Goal: Task Accomplishment & Management: Use online tool/utility

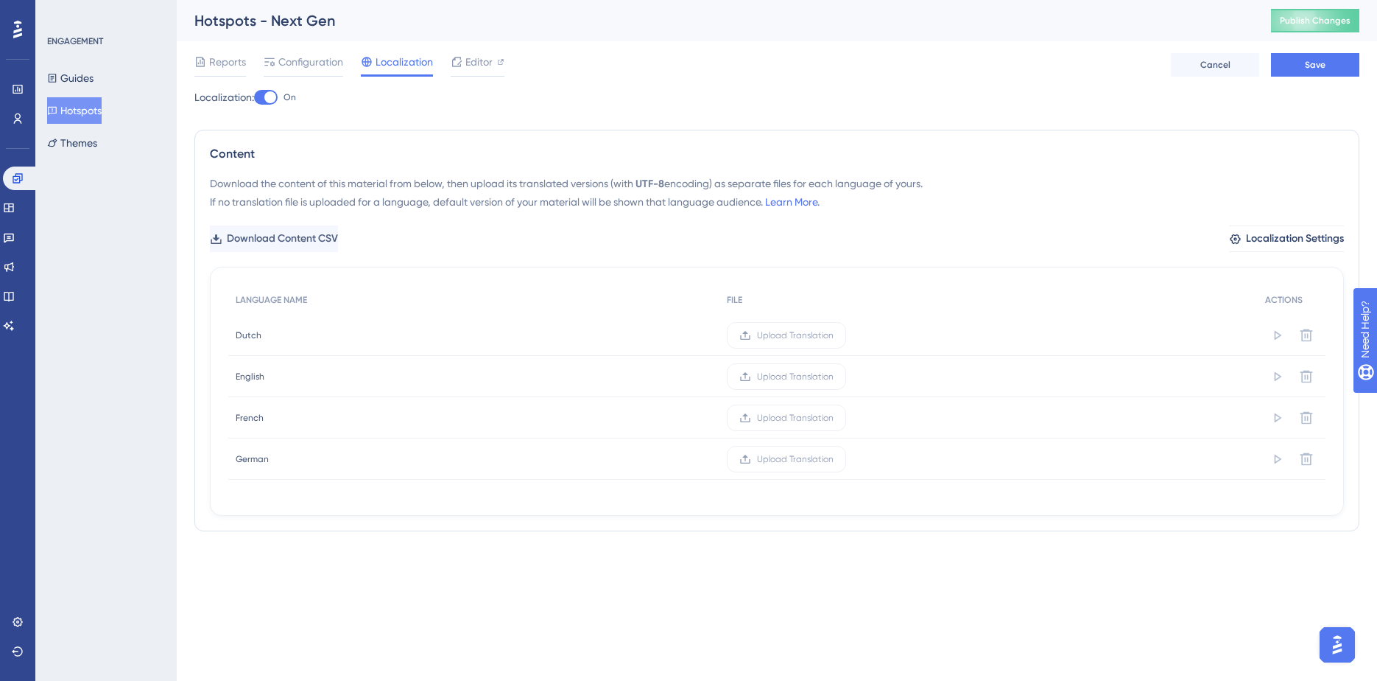
click at [101, 299] on div "ENGAGEMENT Guides Hotspots Themes" at bounding box center [105, 340] width 141 height 681
click at [85, 106] on button "Hotspots" at bounding box center [74, 110] width 55 height 27
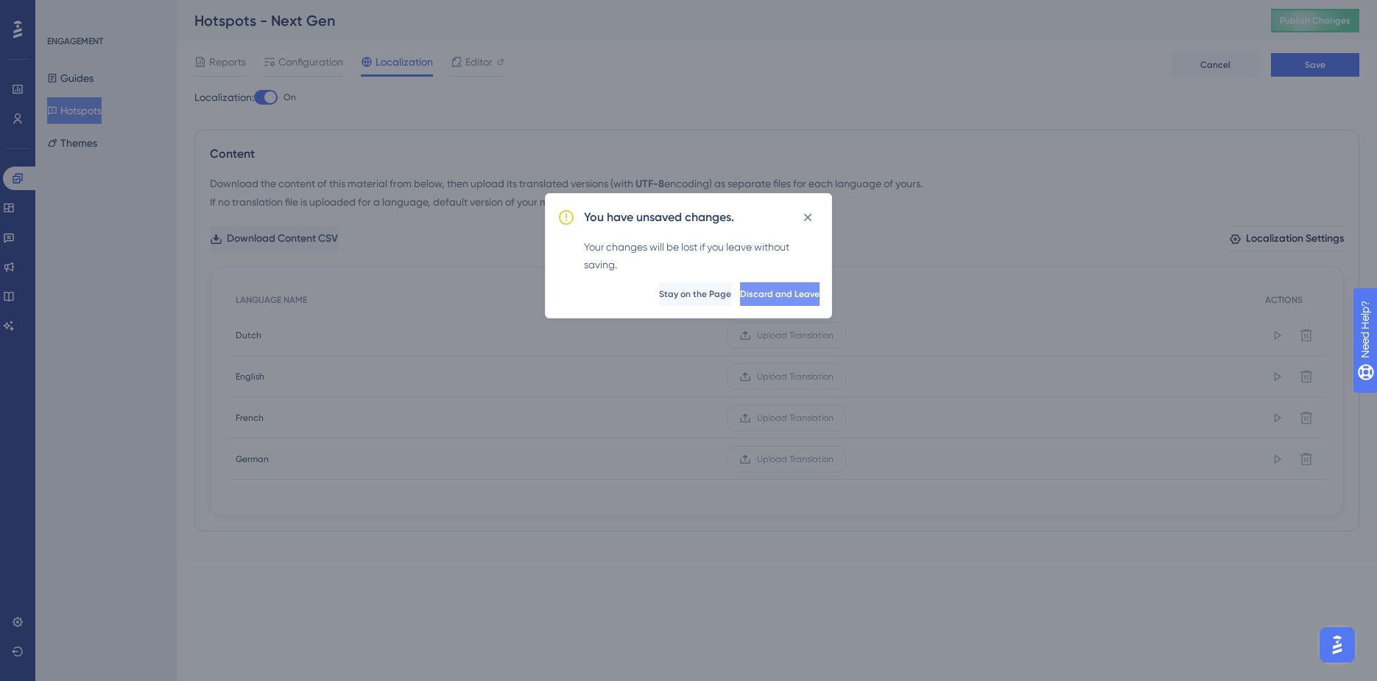
click at [740, 292] on span "Discard and Leave" at bounding box center [780, 294] width 80 height 12
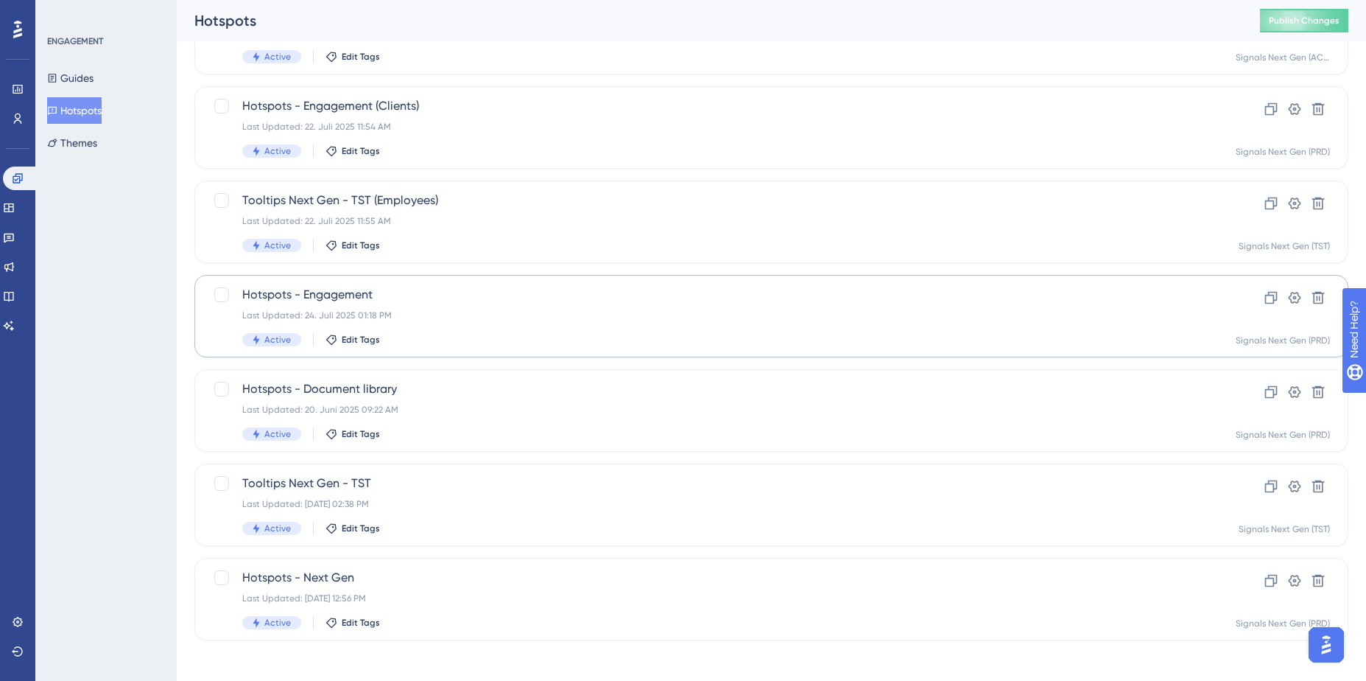
scroll to position [468, 0]
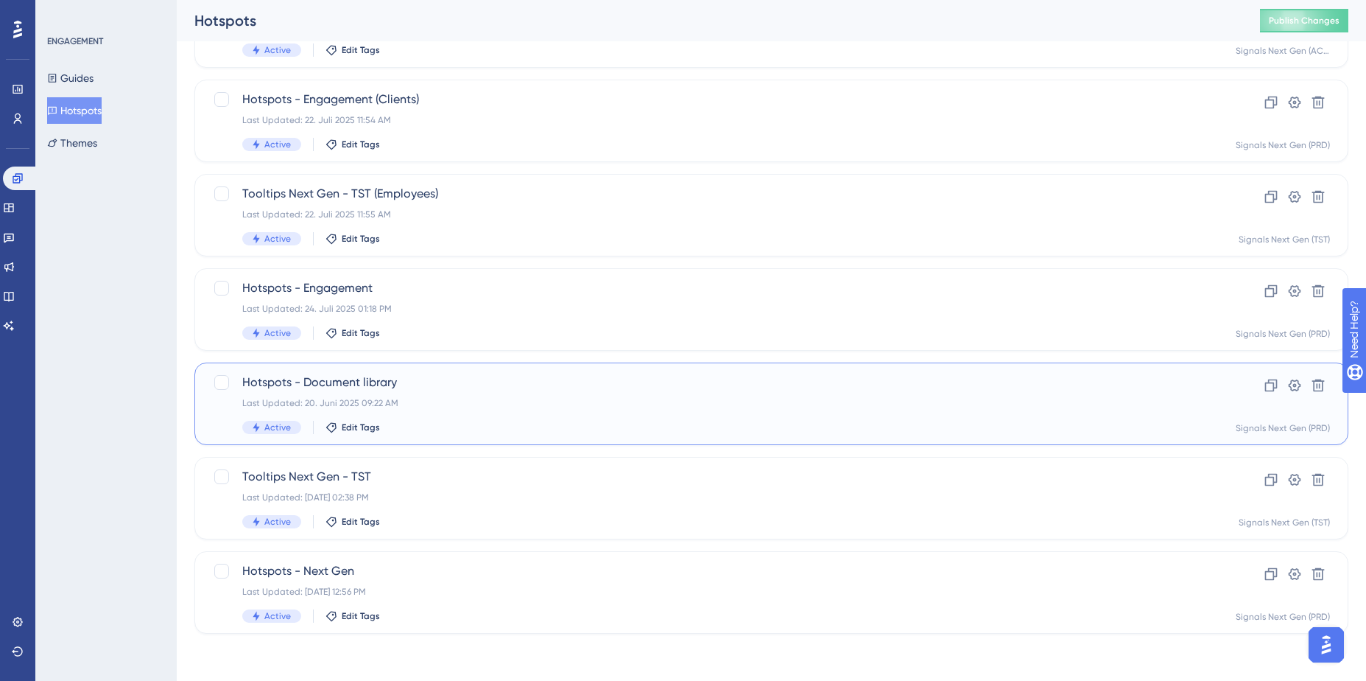
click at [437, 385] on span "Hotspots - Document library" at bounding box center [712, 382] width 941 height 18
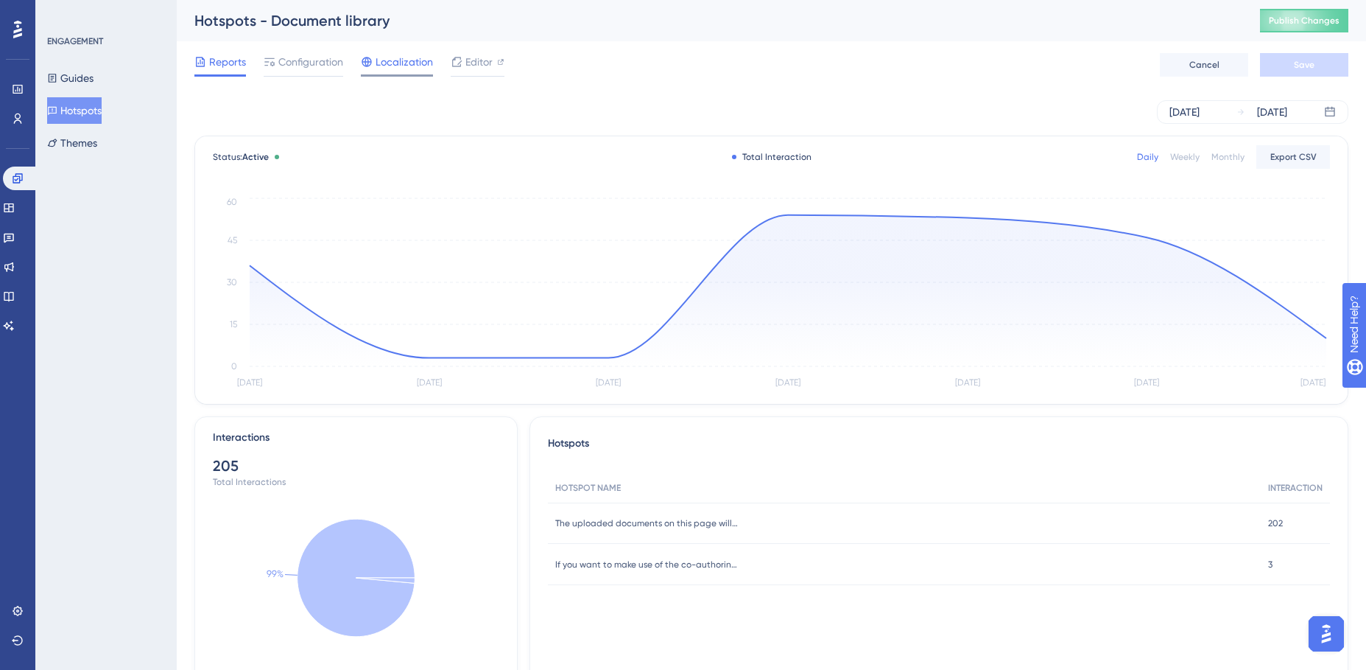
click at [382, 60] on span "Localization" at bounding box center [404, 62] width 57 height 18
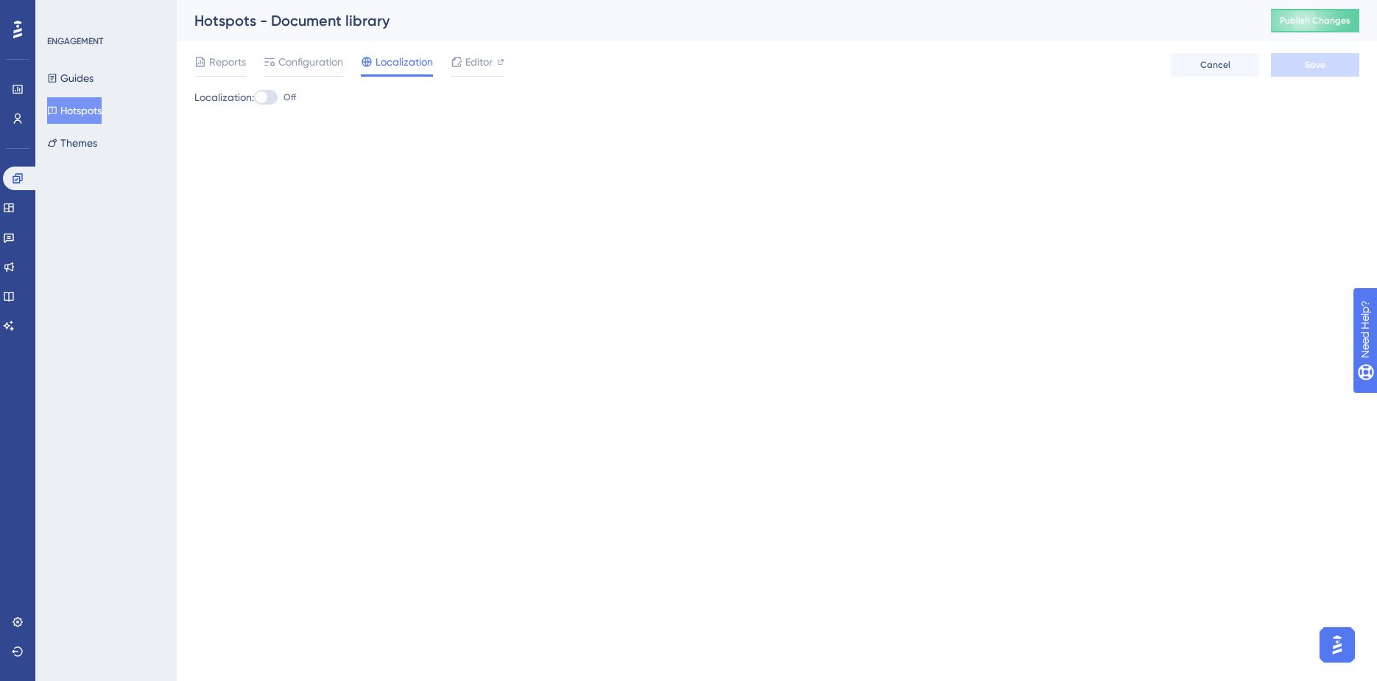
click at [267, 98] on div at bounding box center [262, 97] width 12 height 12
click at [254, 98] on input "Off" at bounding box center [253, 97] width 1 height 1
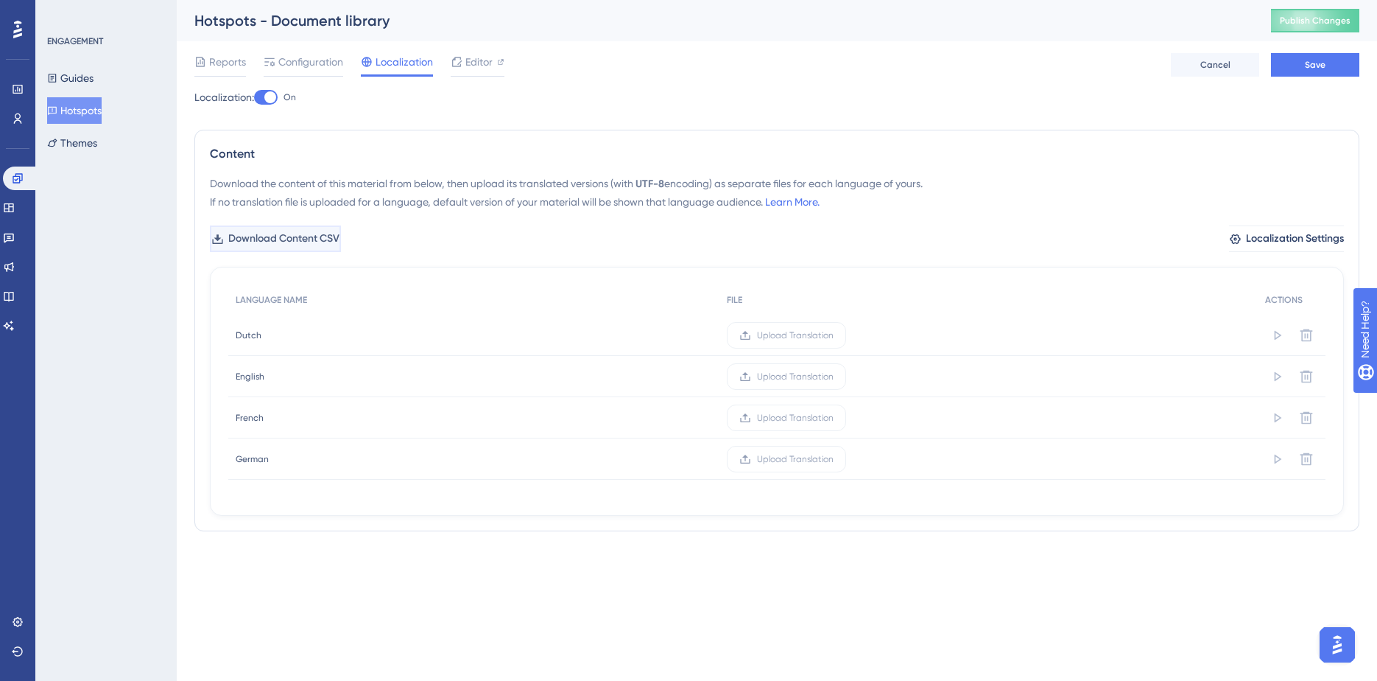
click at [295, 236] on span "Download Content CSV" at bounding box center [283, 239] width 111 height 18
click at [275, 96] on div at bounding box center [270, 97] width 12 height 12
click at [254, 97] on input "On" at bounding box center [253, 97] width 1 height 1
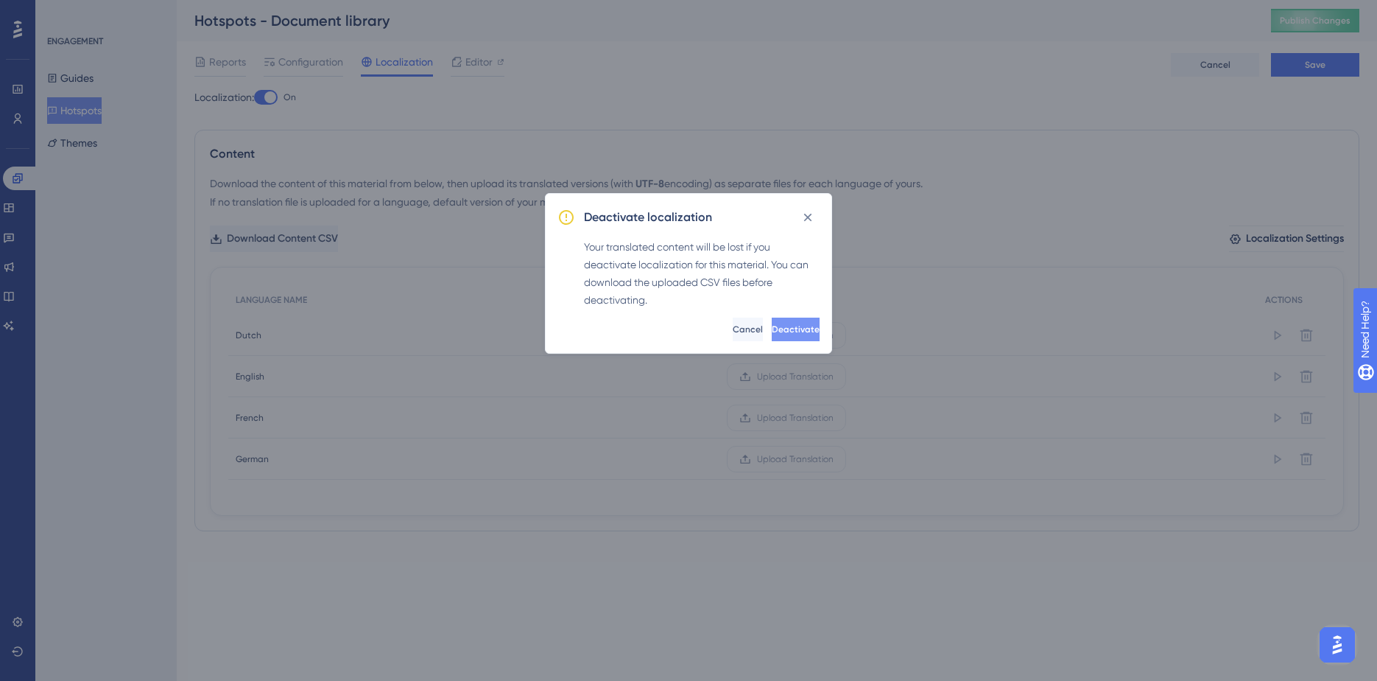
click at [772, 323] on button "Deactivate" at bounding box center [796, 329] width 48 height 24
checkbox input "false"
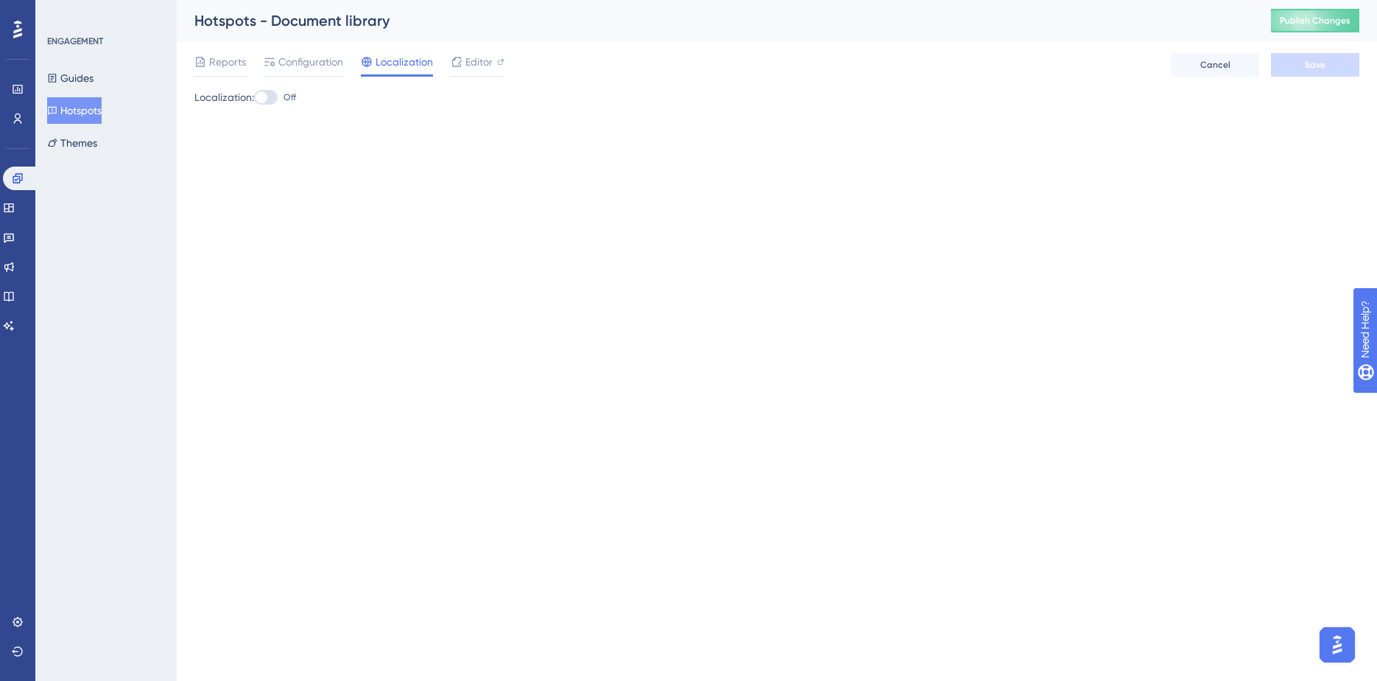
click at [102, 107] on button "Hotspots" at bounding box center [74, 110] width 55 height 27
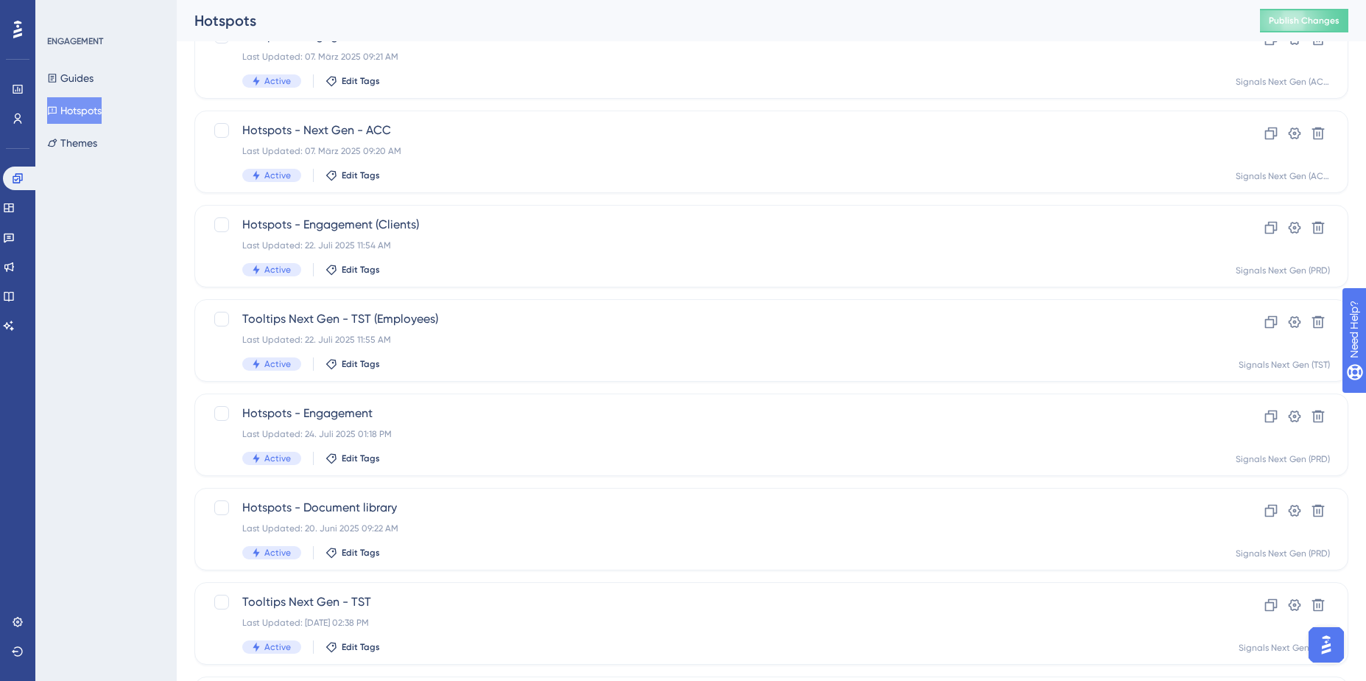
scroll to position [468, 0]
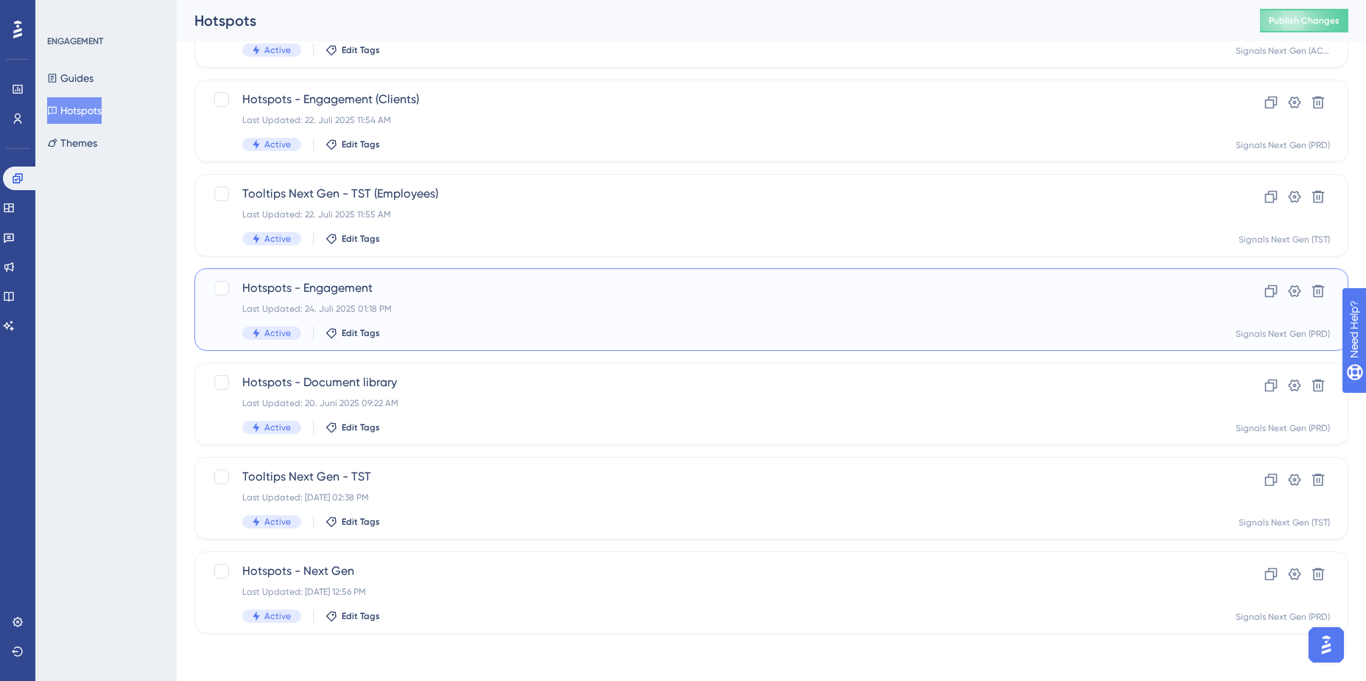
click at [403, 285] on span "Hotspots - Engagement" at bounding box center [712, 288] width 941 height 18
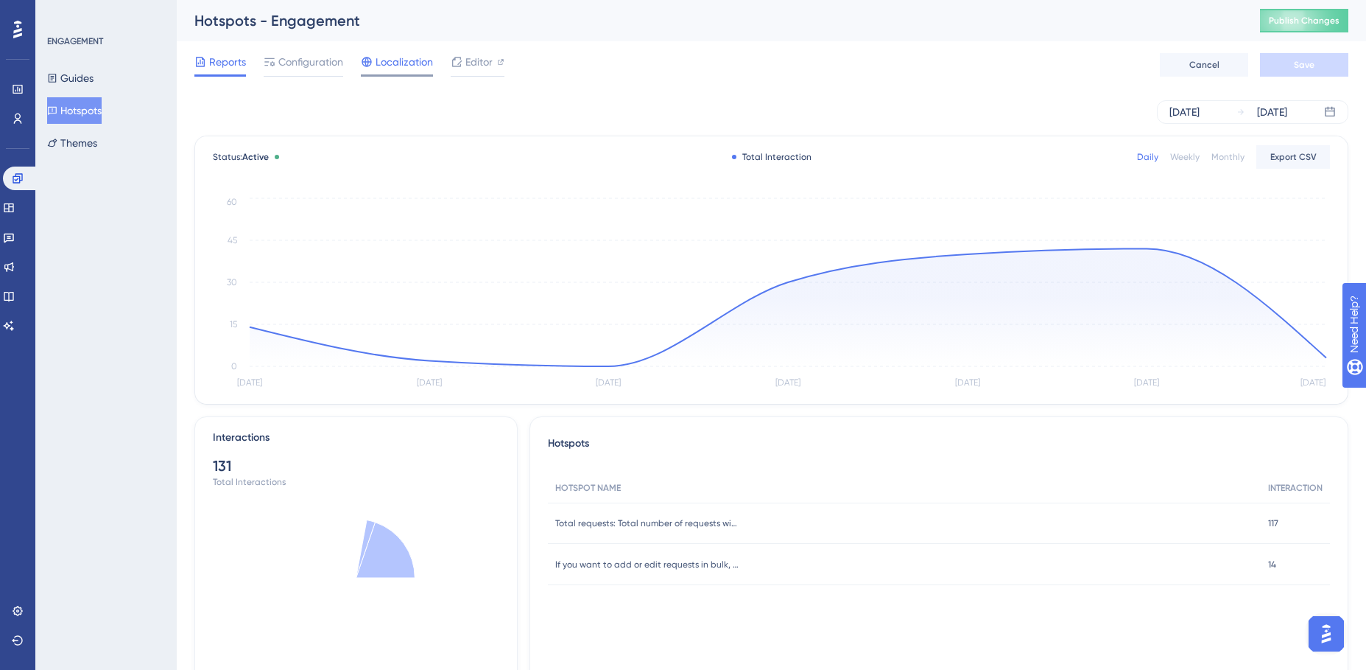
click at [389, 60] on span "Localization" at bounding box center [404, 62] width 57 height 18
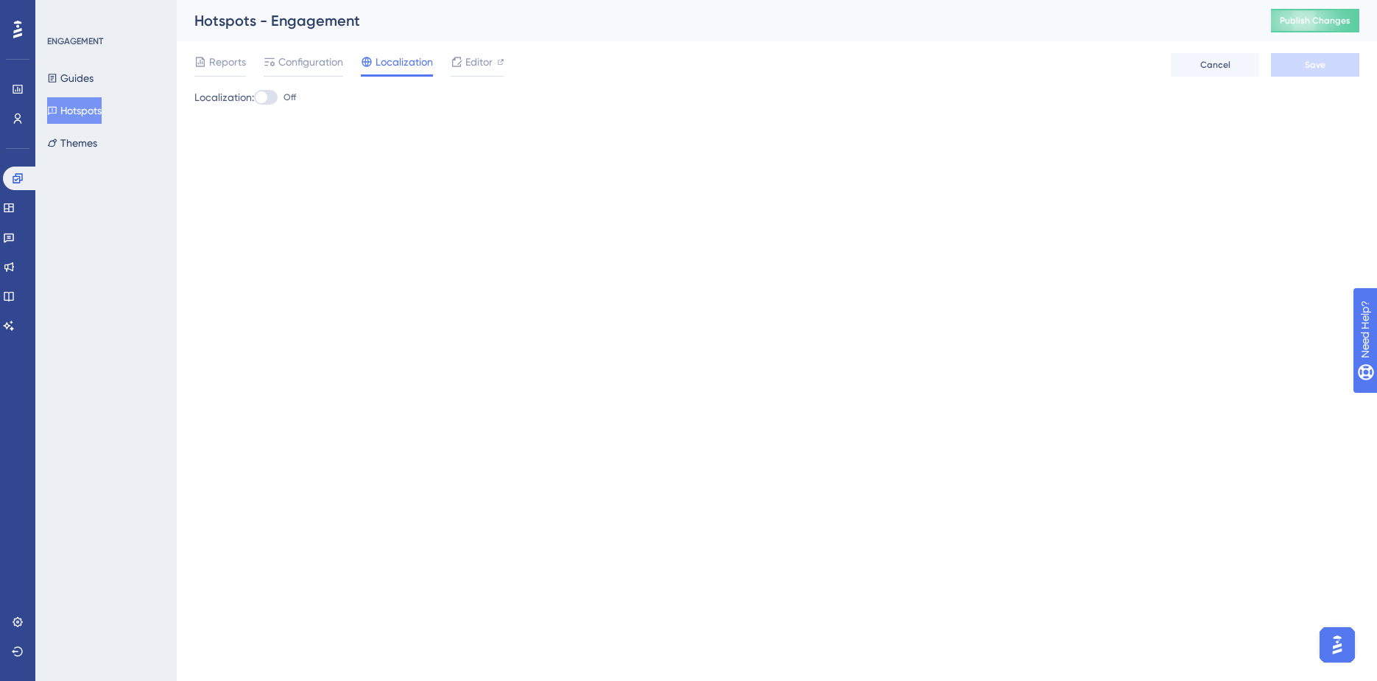
click at [267, 96] on div at bounding box center [262, 97] width 12 height 12
click at [254, 97] on input "Off" at bounding box center [253, 97] width 1 height 1
checkbox input "true"
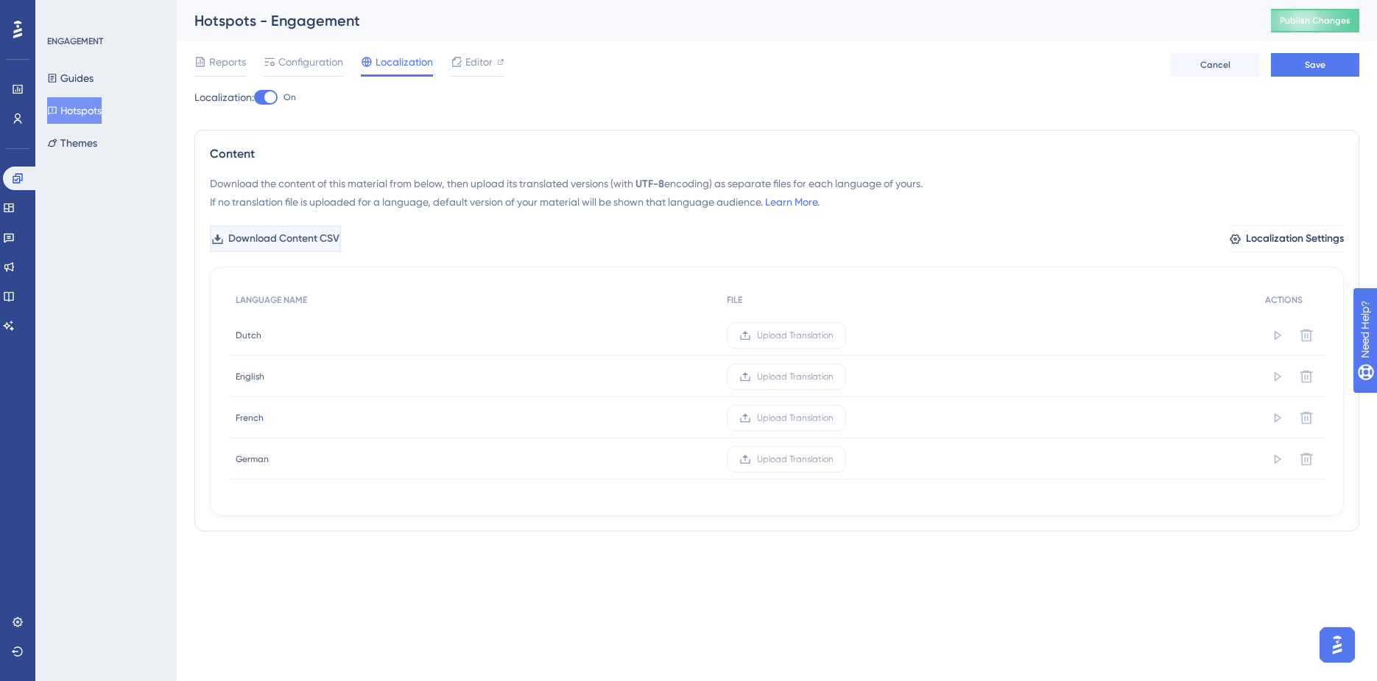
click at [287, 236] on span "Download Content CSV" at bounding box center [283, 239] width 111 height 18
click at [83, 110] on button "Hotspots" at bounding box center [74, 110] width 55 height 27
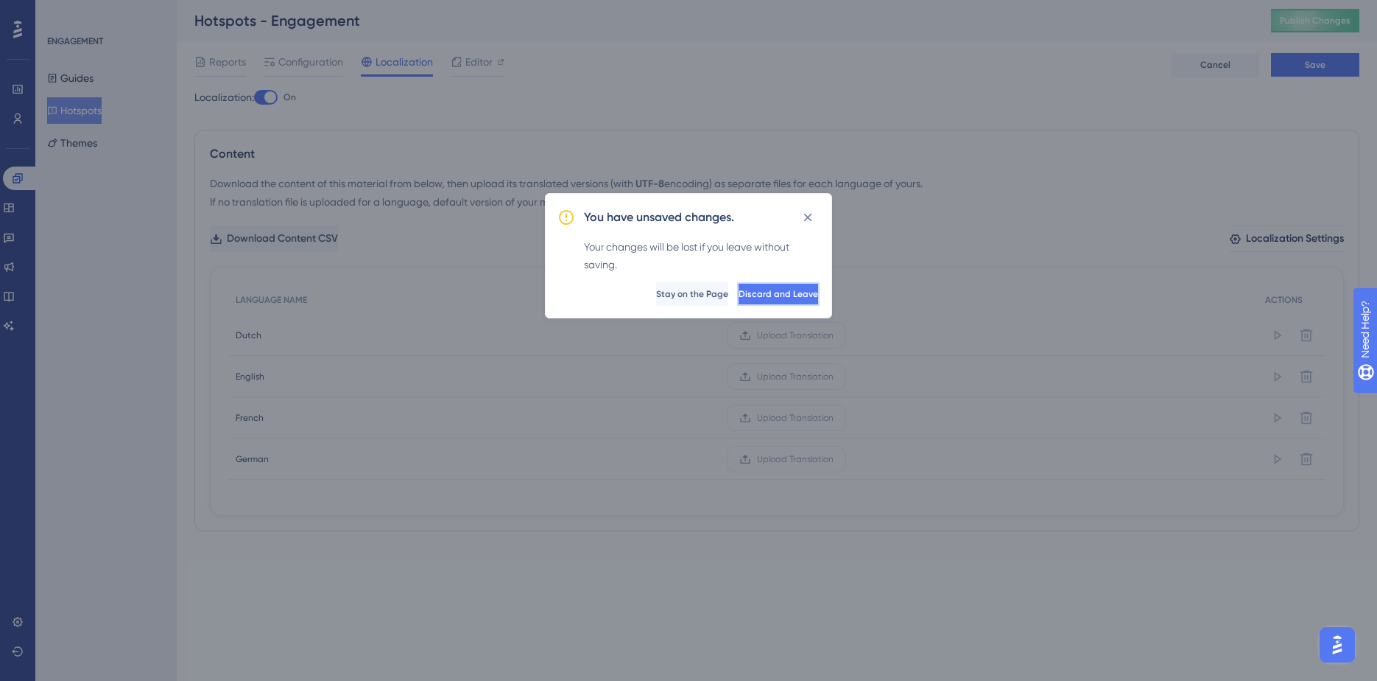
click at [757, 295] on span "Discard and Leave" at bounding box center [779, 294] width 80 height 12
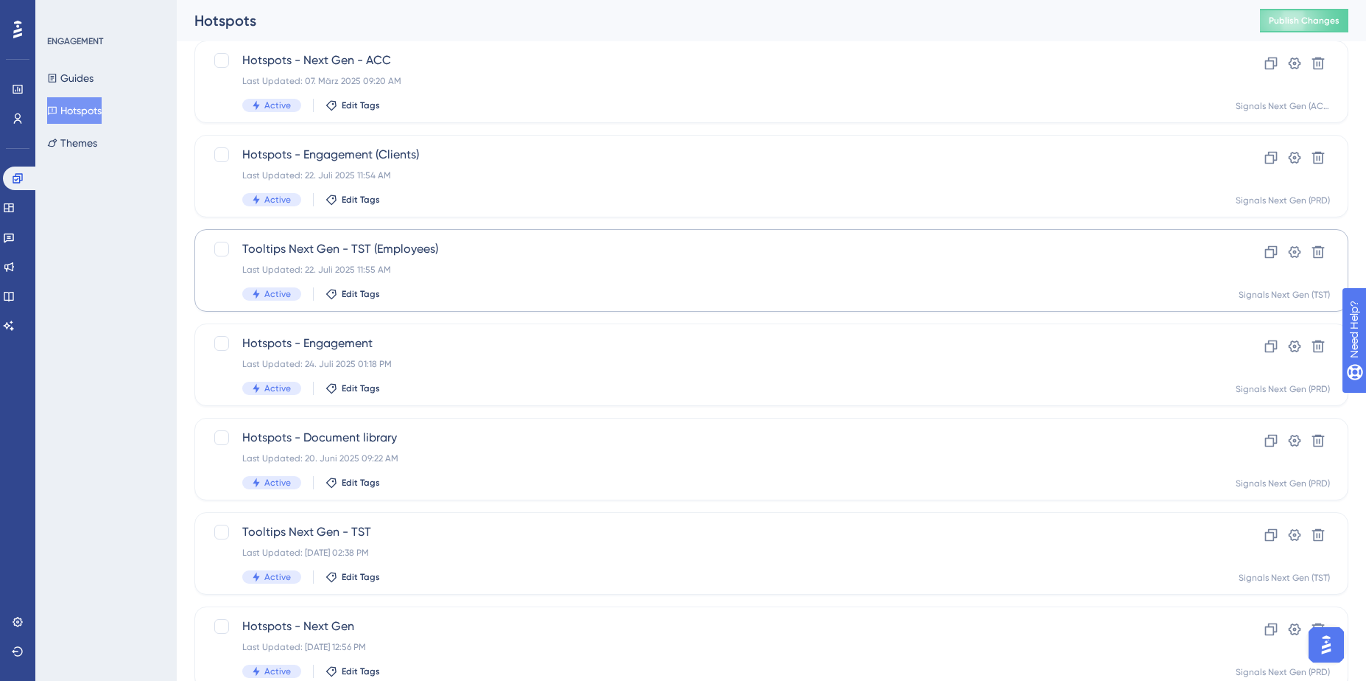
scroll to position [468, 0]
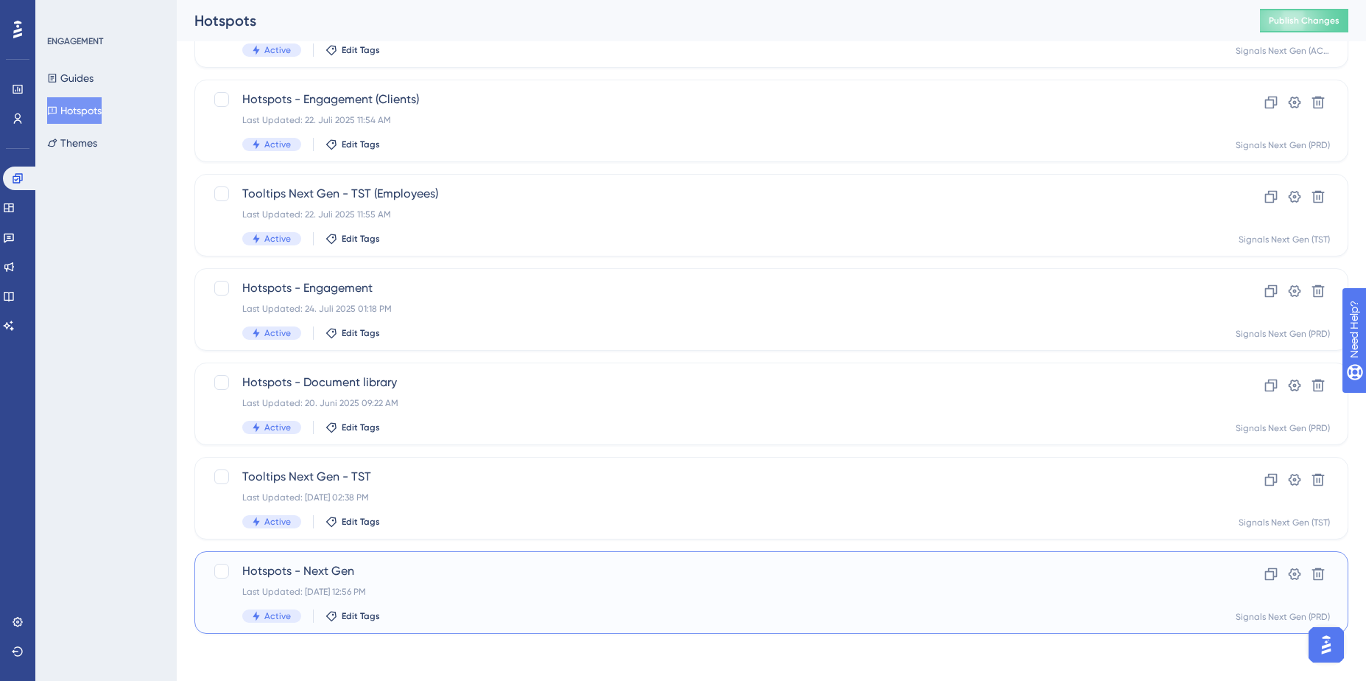
click at [362, 575] on span "Hotspots - Next Gen" at bounding box center [712, 571] width 941 height 18
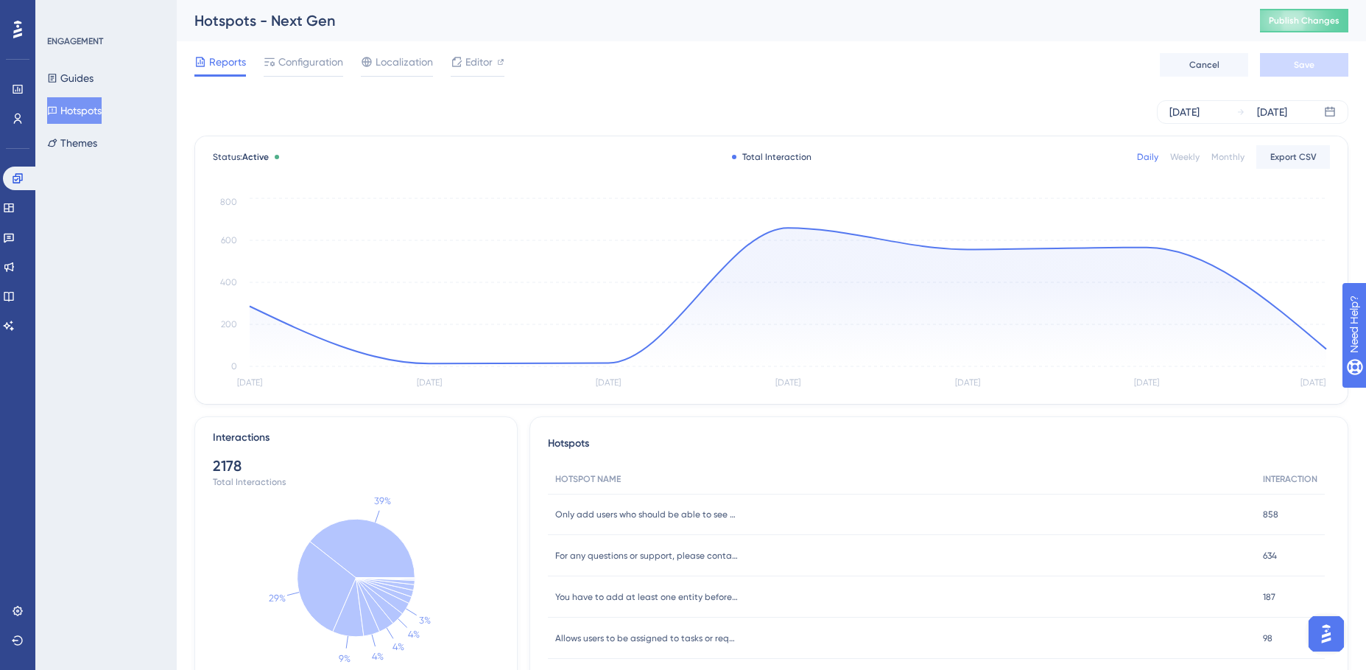
click at [81, 108] on button "Hotspots" at bounding box center [74, 110] width 55 height 27
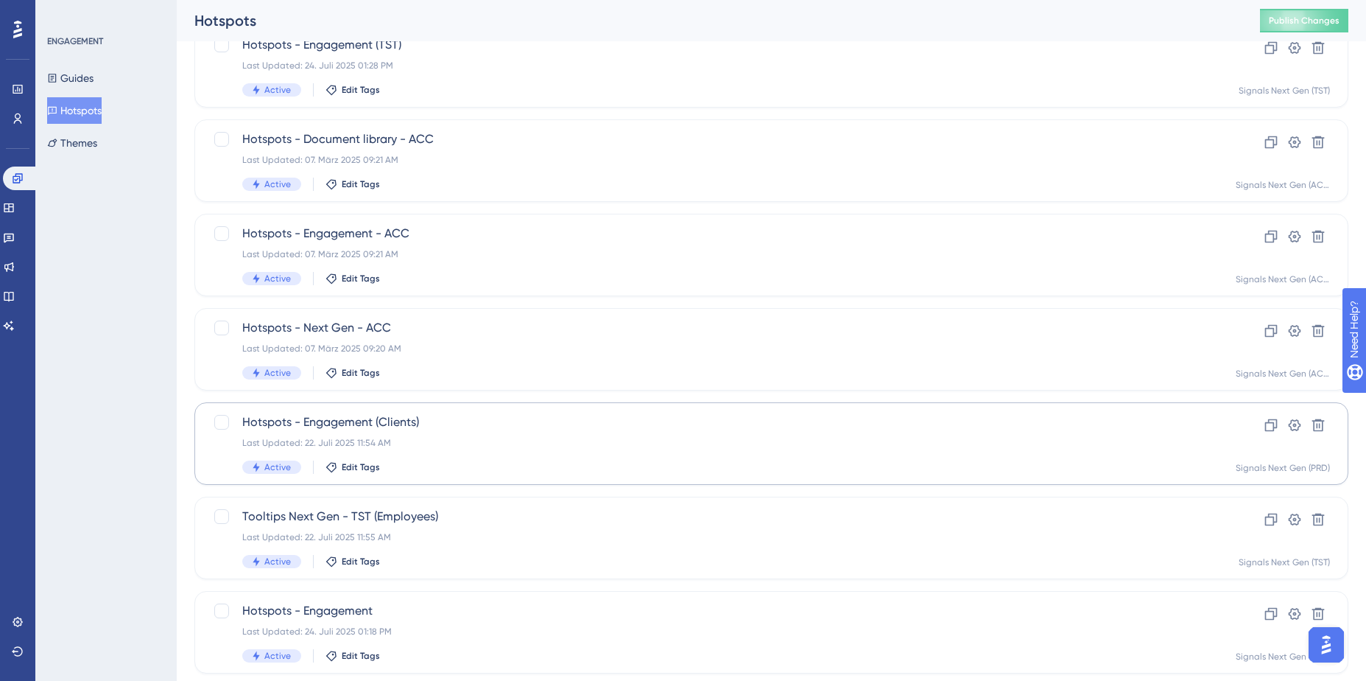
scroll to position [147, 0]
click at [461, 424] on span "Hotspots - Engagement (Clients)" at bounding box center [712, 421] width 941 height 18
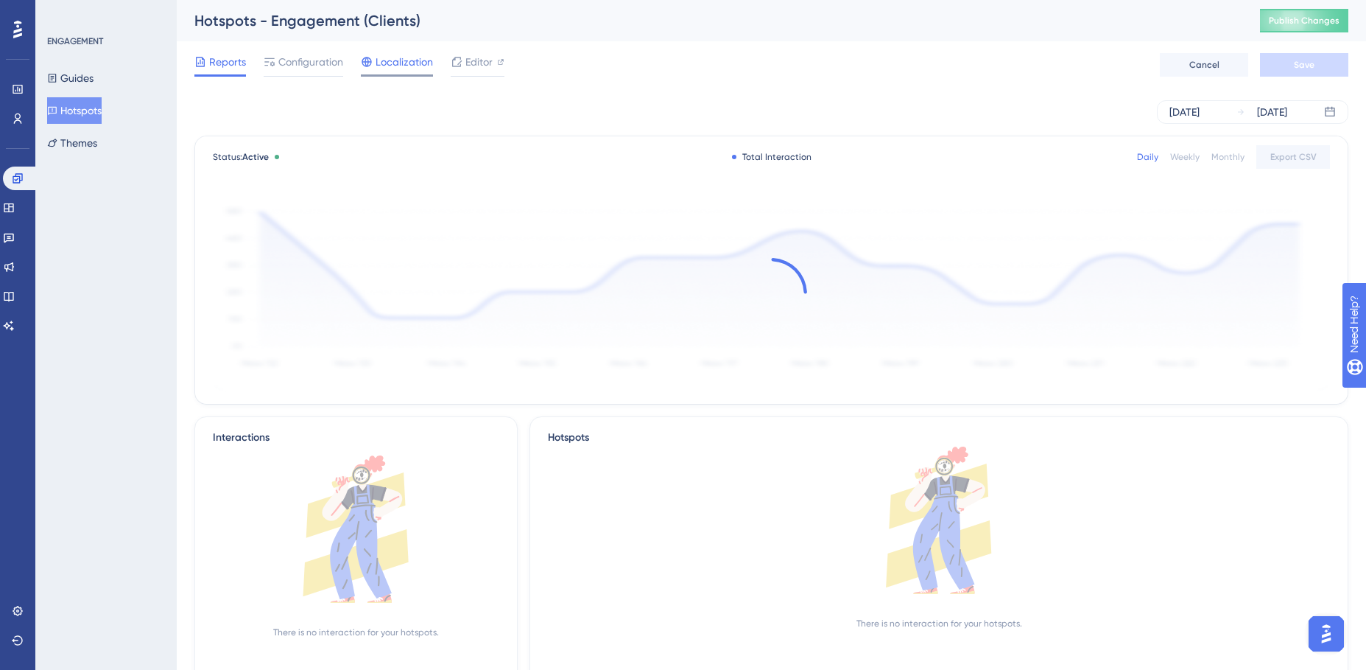
click at [390, 65] on span "Localization" at bounding box center [404, 62] width 57 height 18
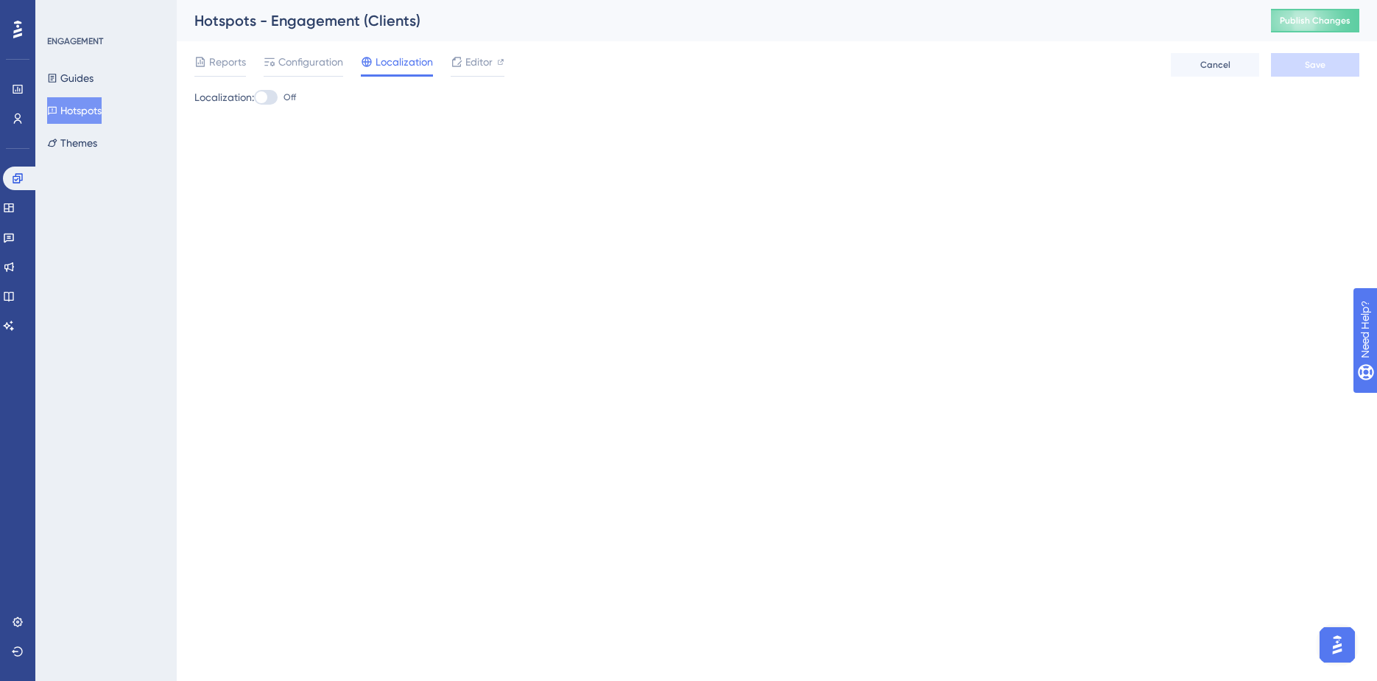
click at [264, 99] on div at bounding box center [262, 97] width 12 height 12
click at [254, 98] on input "Off" at bounding box center [253, 97] width 1 height 1
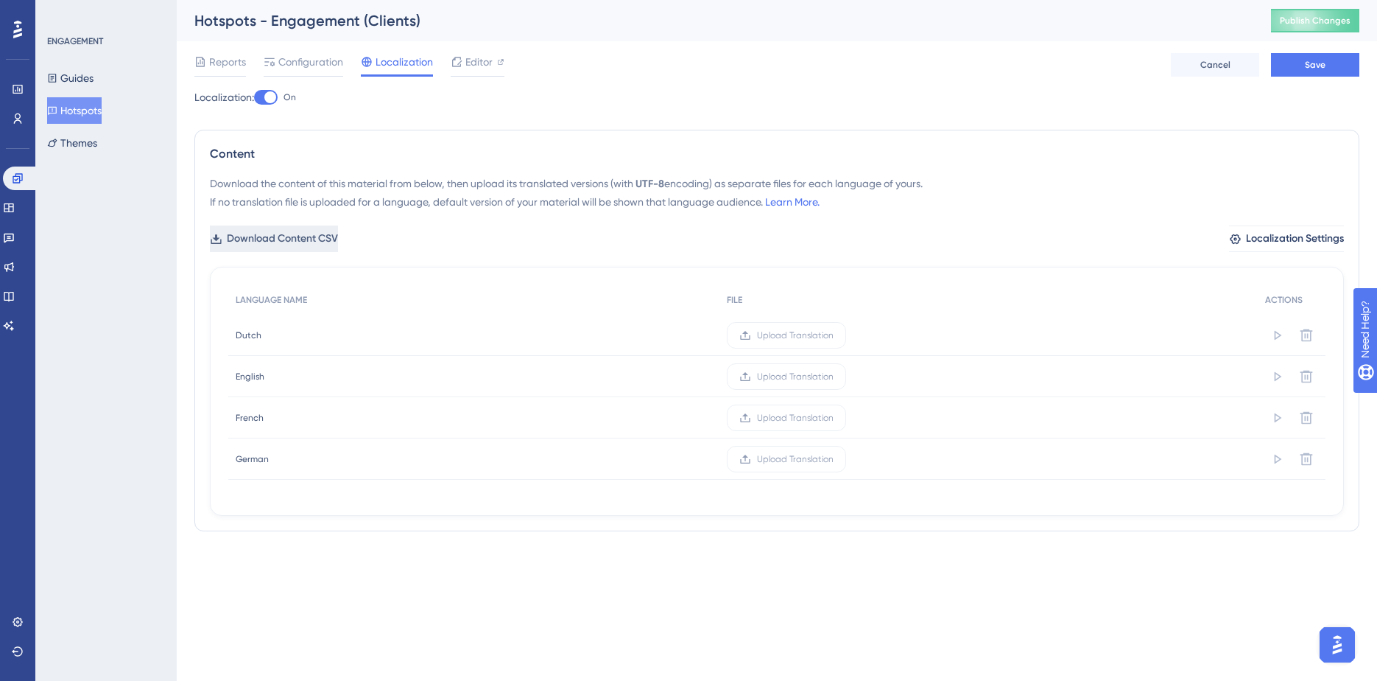
click at [329, 240] on span "Download Content CSV" at bounding box center [282, 239] width 111 height 18
click at [272, 97] on div at bounding box center [270, 97] width 12 height 12
click at [254, 97] on input "On" at bounding box center [253, 97] width 1 height 1
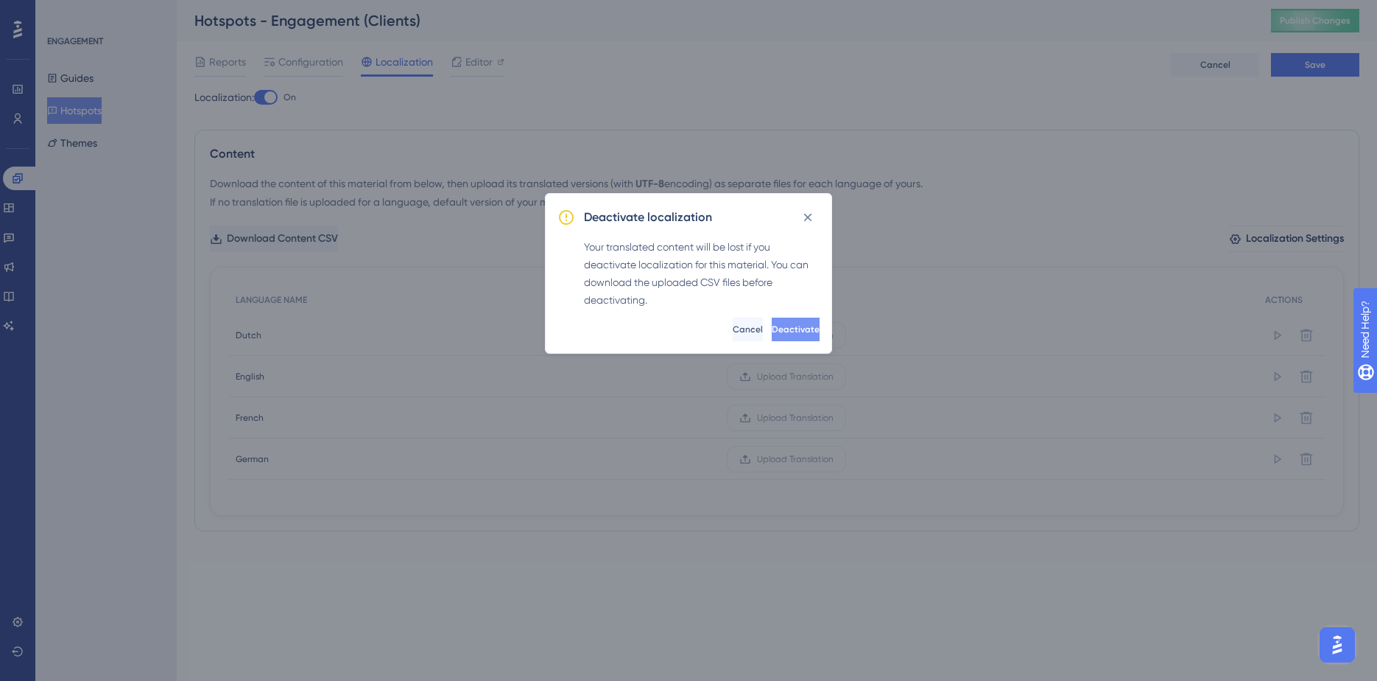
click at [772, 329] on span "Deactivate" at bounding box center [796, 329] width 48 height 12
checkbox input "false"
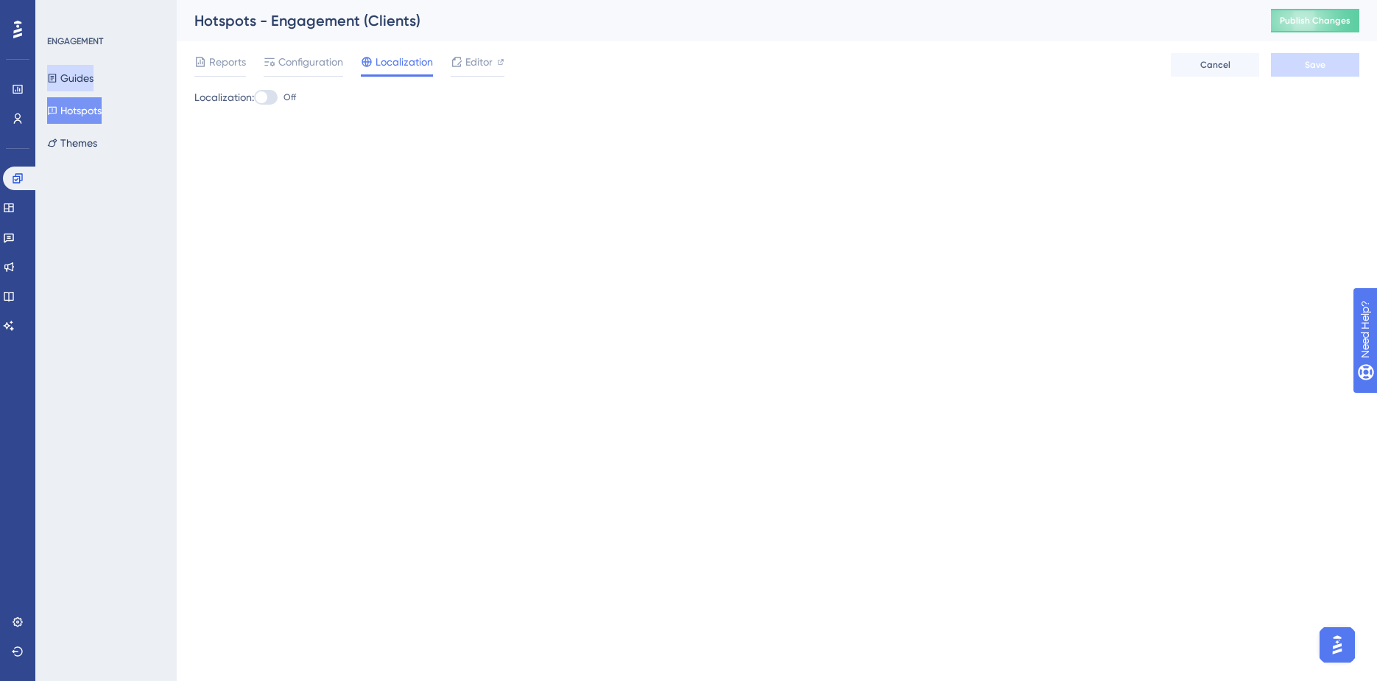
click at [91, 80] on button "Guides" at bounding box center [70, 78] width 46 height 27
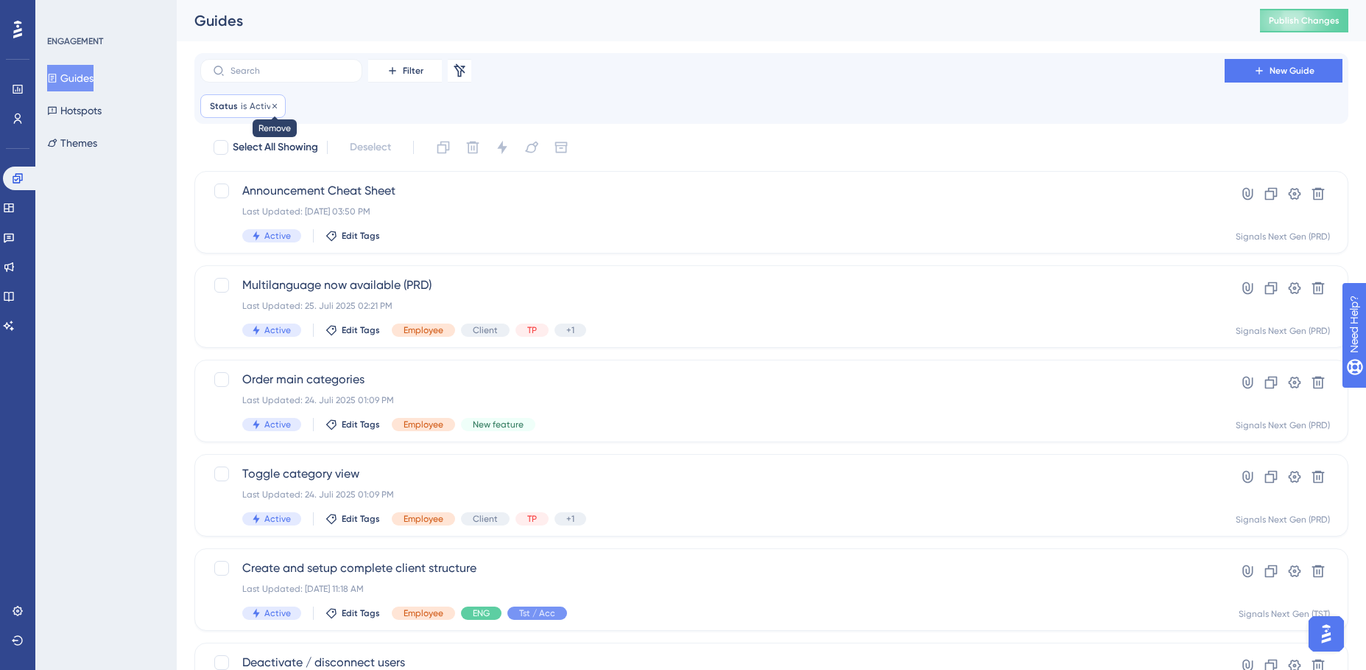
click at [273, 102] on icon at bounding box center [274, 106] width 9 height 9
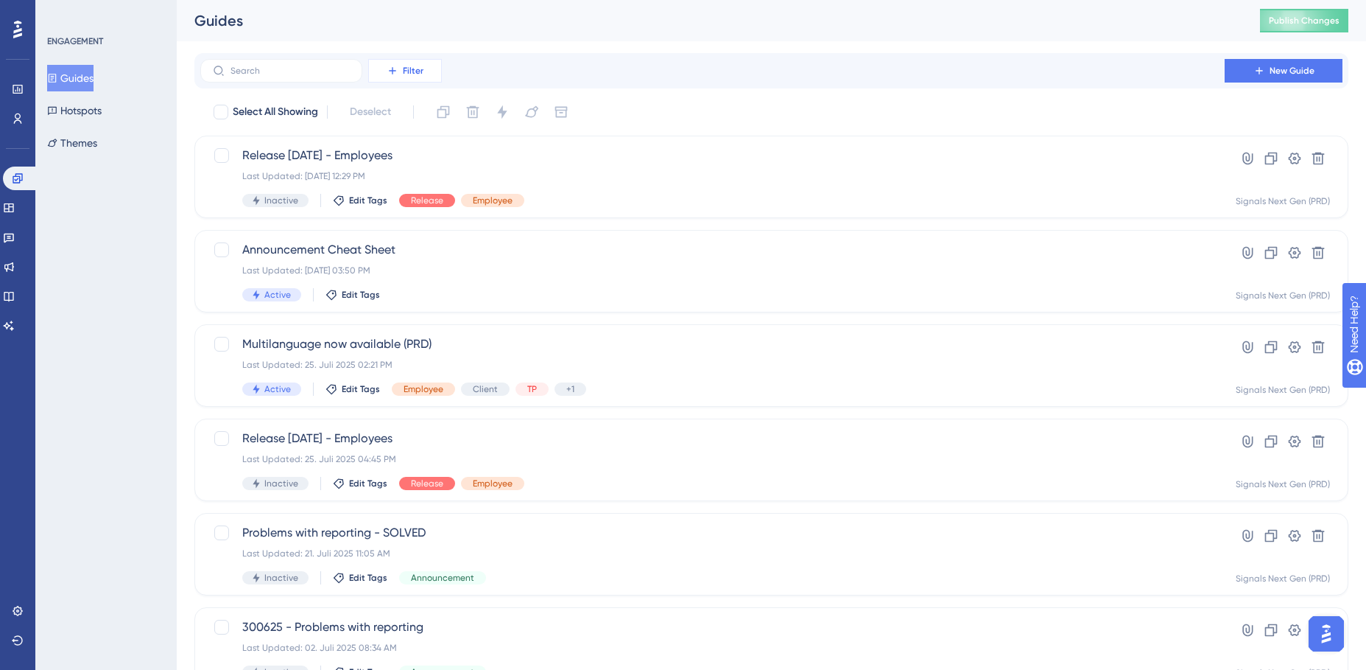
click at [406, 71] on span "Filter" at bounding box center [413, 71] width 21 height 12
click at [420, 172] on span "Containers" at bounding box center [404, 172] width 52 height 18
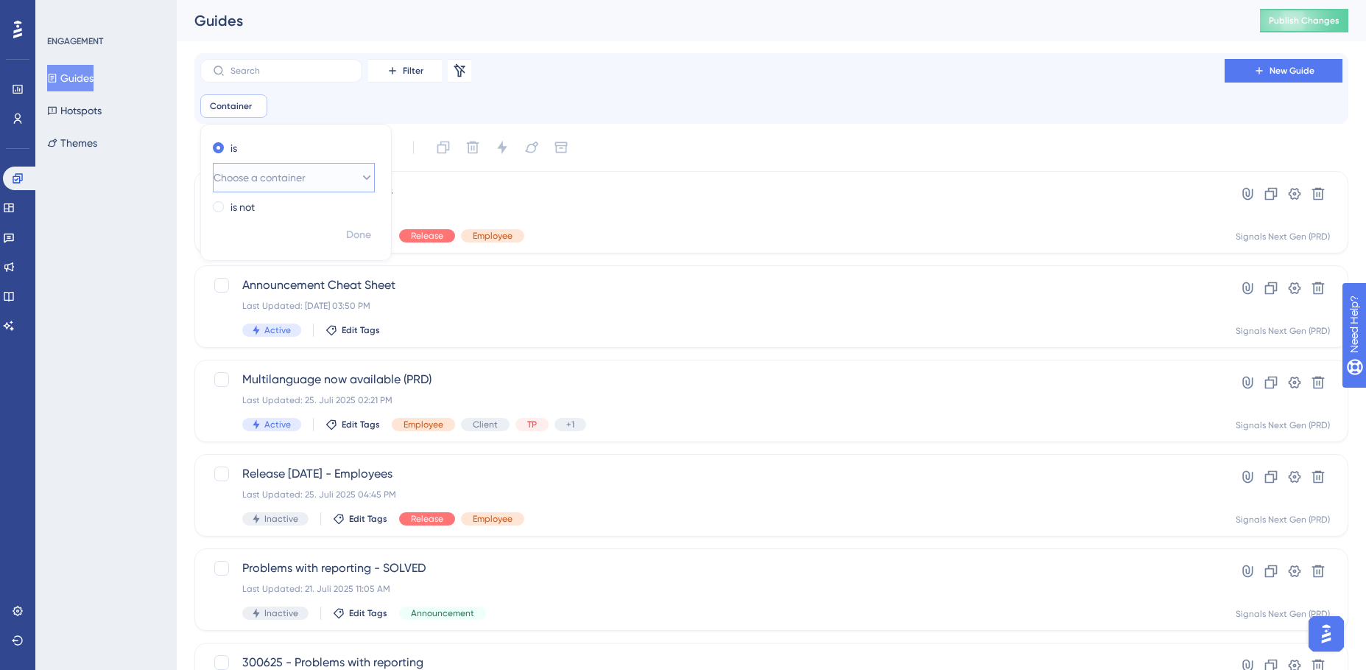
click at [338, 172] on button "Choose a container" at bounding box center [294, 177] width 162 height 29
click at [289, 320] on span "Signals Next Gen (TST)" at bounding box center [274, 326] width 105 height 18
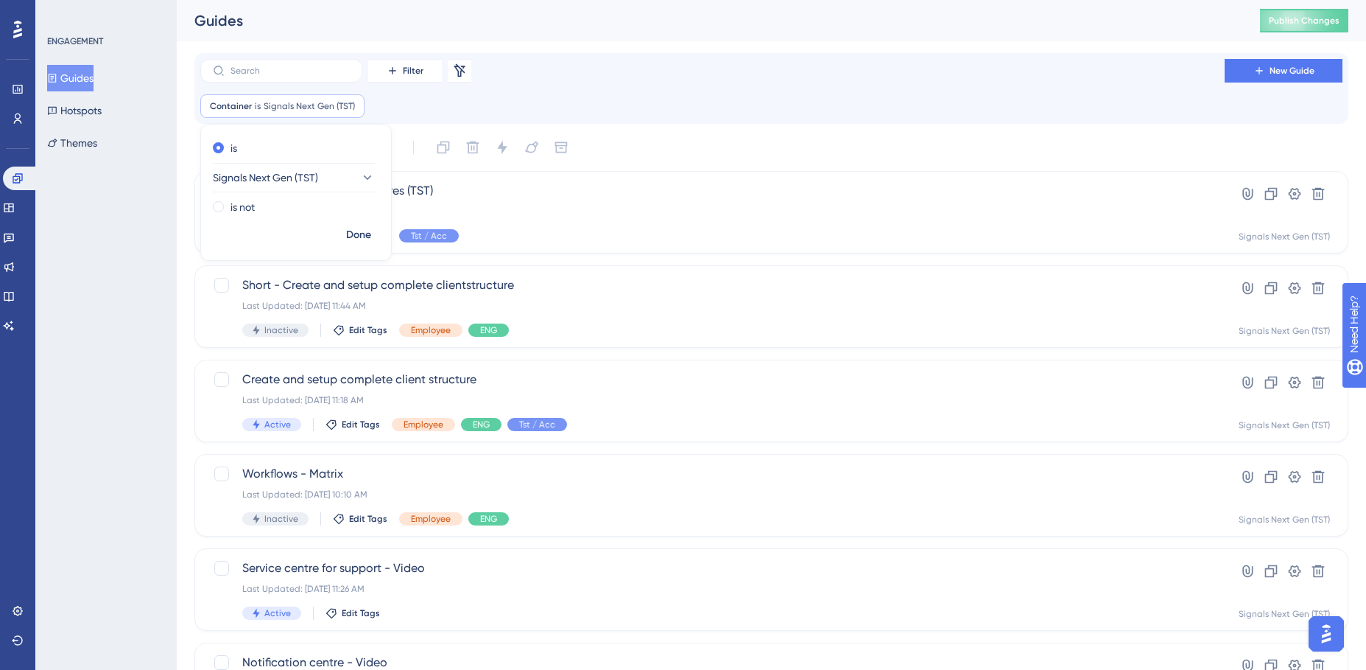
click at [171, 333] on div "ENGAGEMENT Guides Hotspots Themes" at bounding box center [105, 335] width 141 height 670
click at [407, 380] on span "Create and setup complete client structure" at bounding box center [712, 380] width 941 height 18
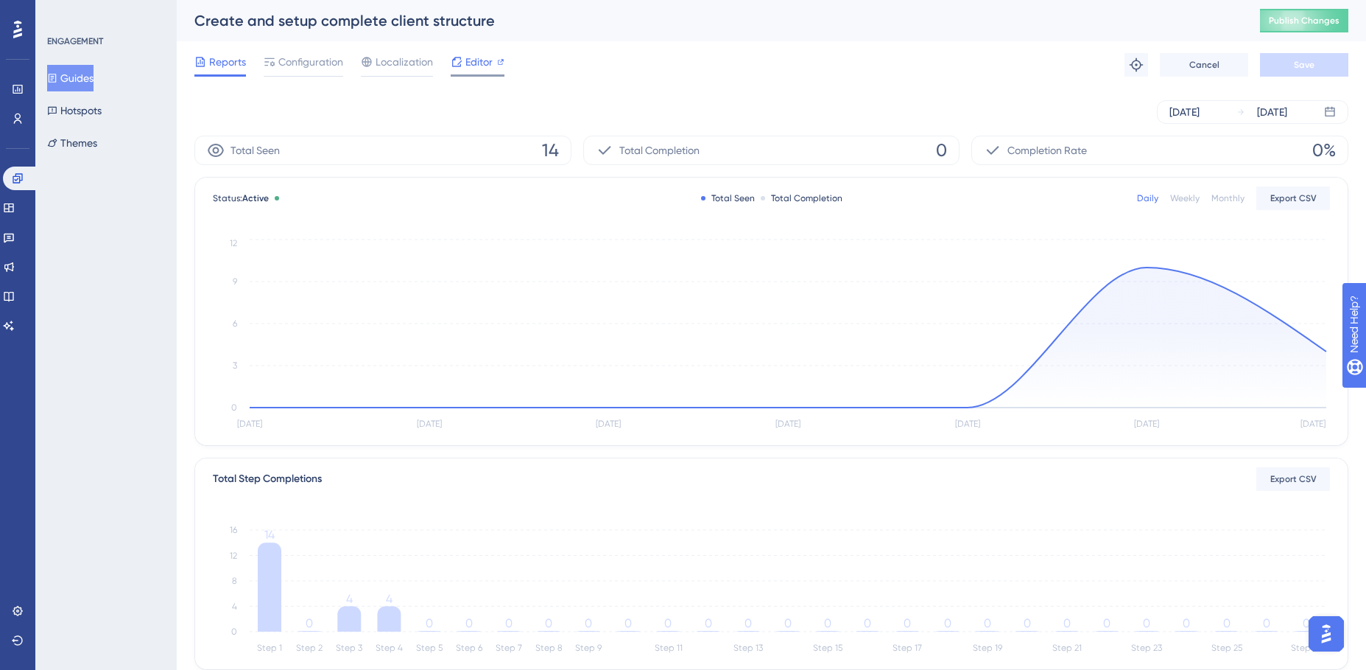
click at [479, 62] on span "Editor" at bounding box center [479, 62] width 27 height 18
click at [80, 77] on button "Guides" at bounding box center [70, 78] width 46 height 27
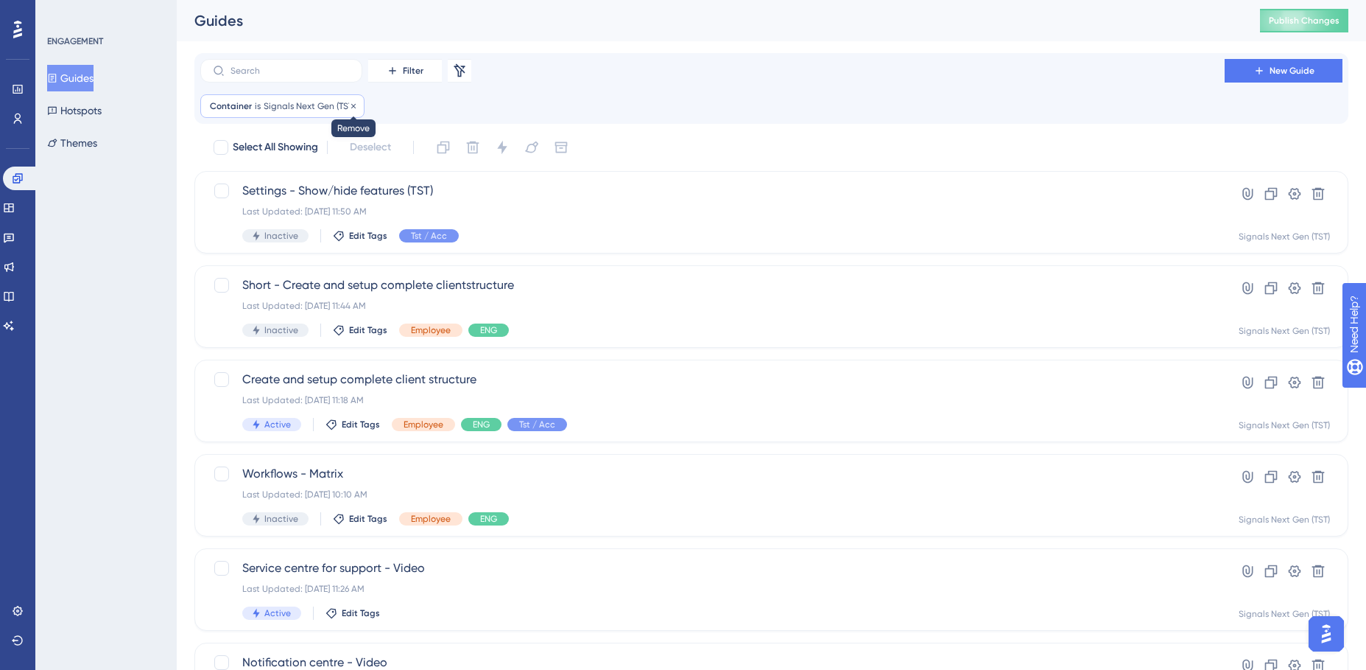
click at [349, 105] on icon at bounding box center [353, 106] width 9 height 9
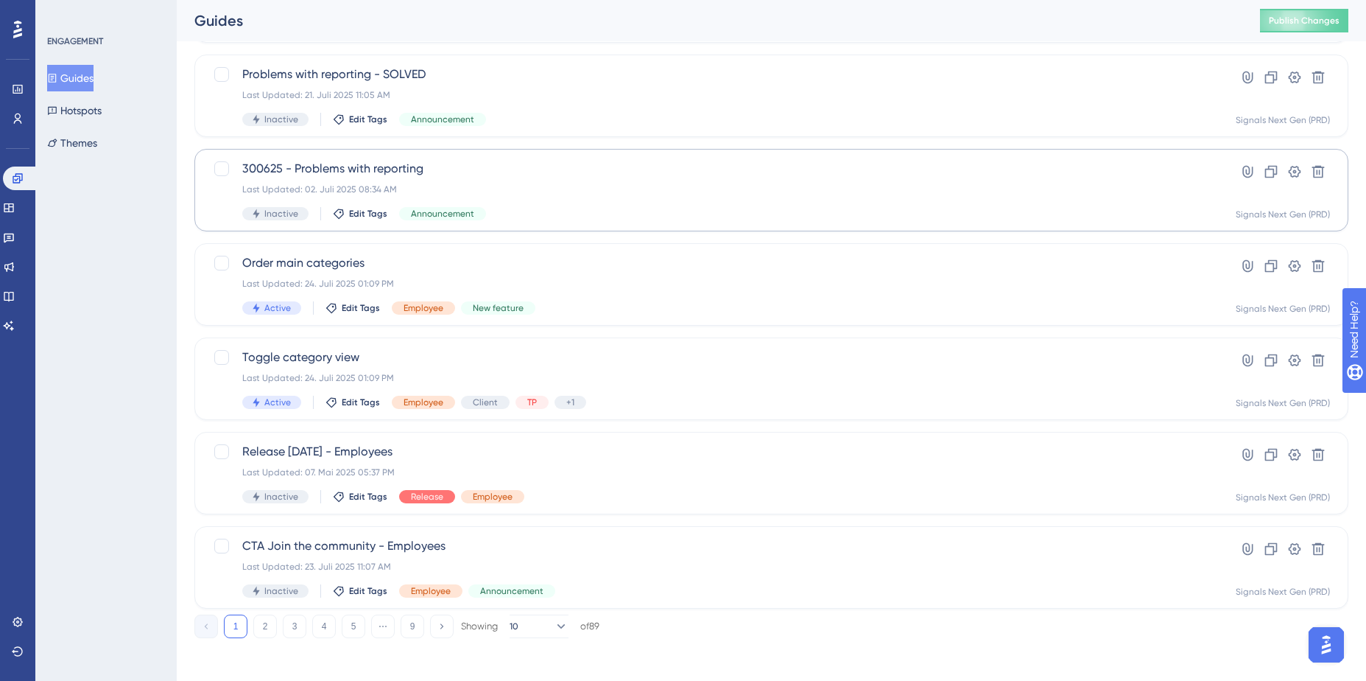
scroll to position [463, 0]
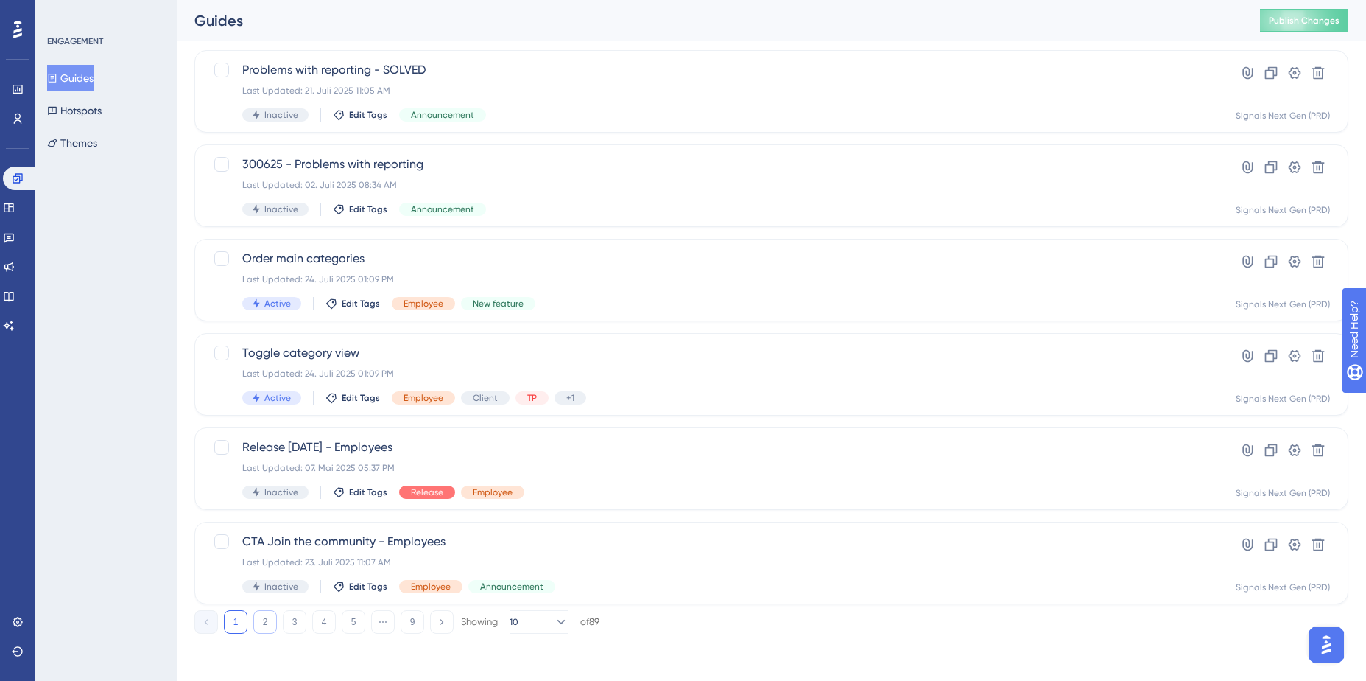
click at [260, 618] on button "2" at bounding box center [265, 622] width 24 height 24
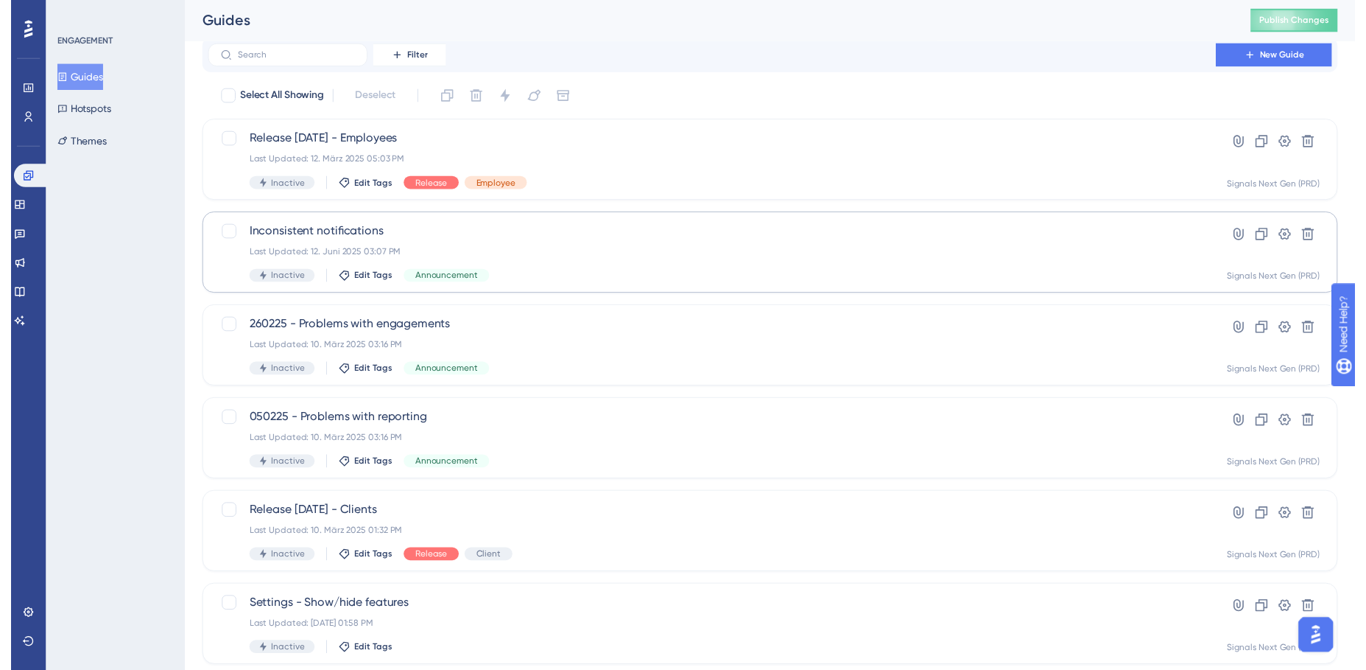
scroll to position [0, 0]
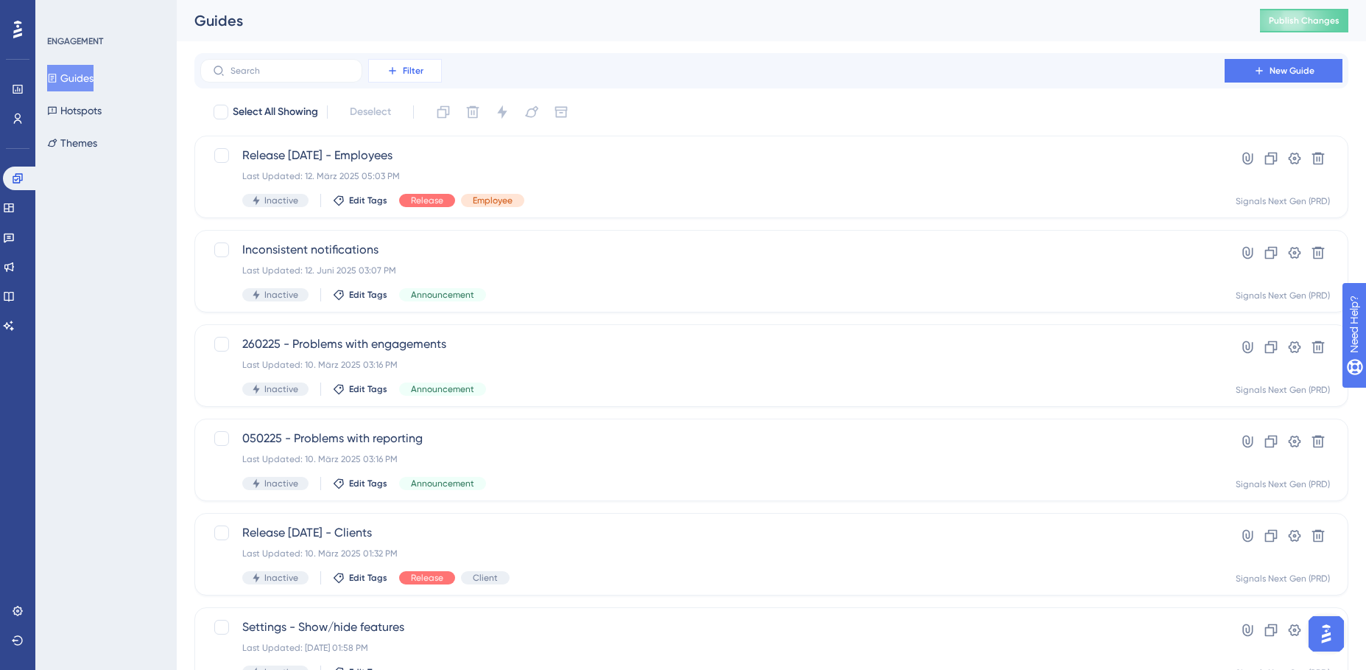
click at [415, 71] on span "Filter" at bounding box center [413, 71] width 21 height 12
click at [408, 198] on span "Status" at bounding box center [393, 201] width 30 height 18
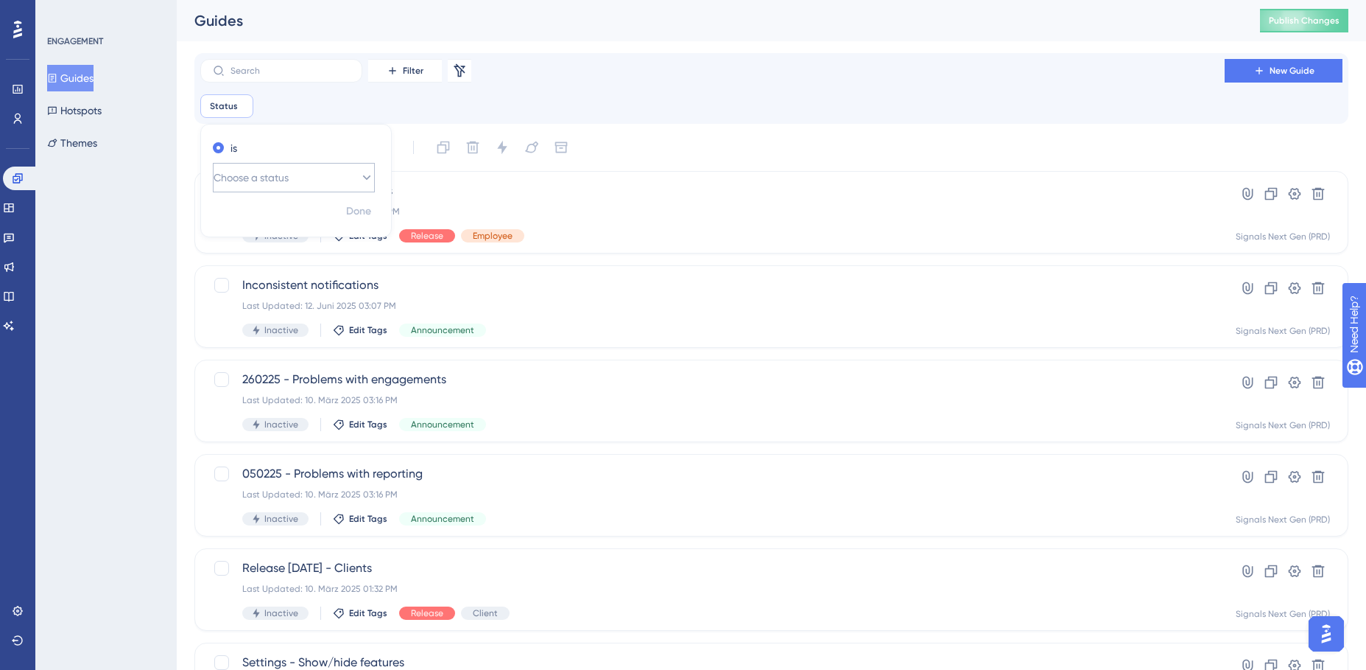
click at [329, 176] on button "Choose a status" at bounding box center [294, 177] width 162 height 29
click at [277, 225] on div "Active Active" at bounding box center [293, 222] width 143 height 29
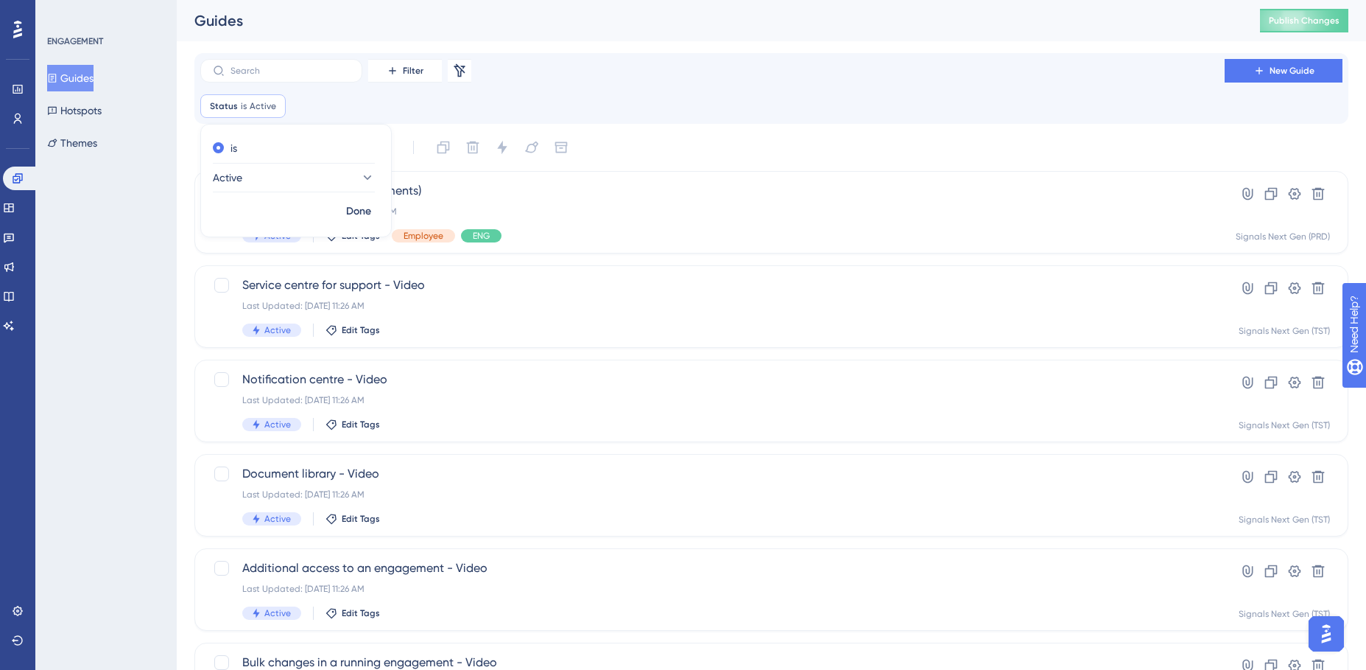
click at [406, 104] on div "Status is Active Active Remove is Active Done" at bounding box center [771, 106] width 1142 height 24
click at [417, 73] on span "Filter" at bounding box center [413, 71] width 21 height 12
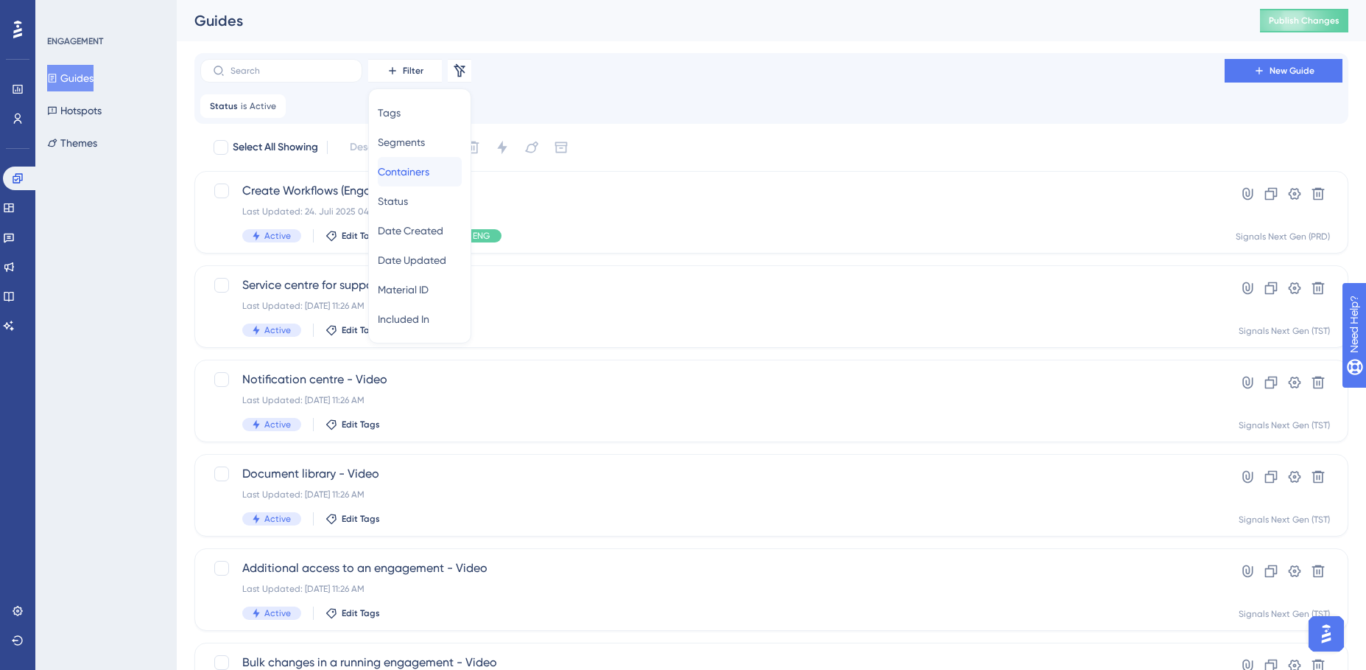
click at [424, 175] on span "Containers" at bounding box center [404, 172] width 52 height 18
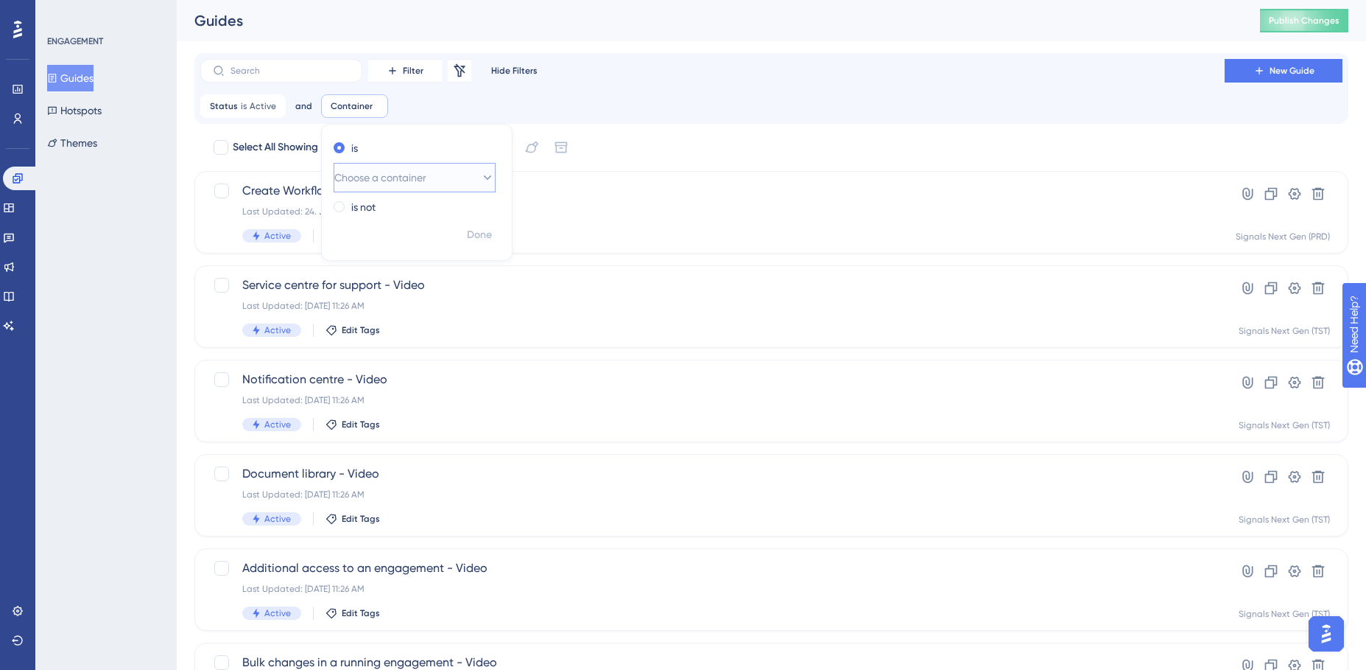
click at [411, 183] on span "Choose a container" at bounding box center [380, 178] width 92 height 18
click at [412, 259] on span "Signals Next Gen (PRD)" at bounding box center [397, 268] width 108 height 18
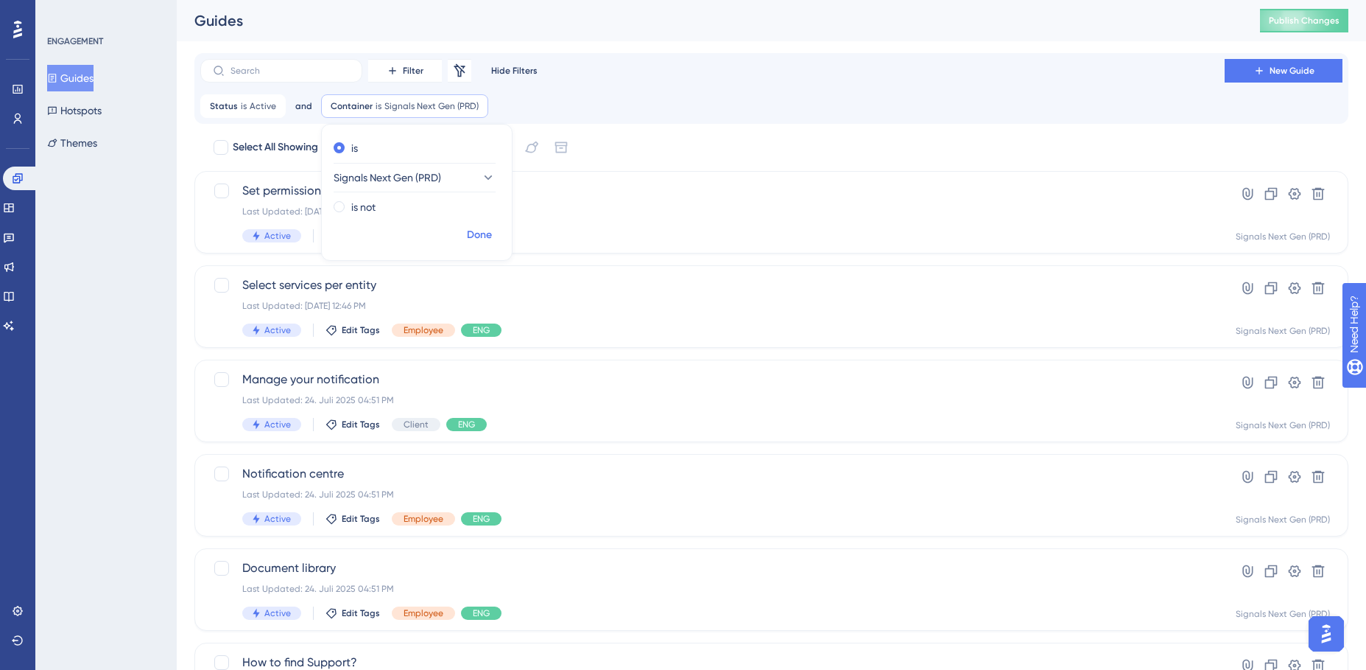
click at [471, 234] on span "Done" at bounding box center [479, 235] width 25 height 18
click at [414, 382] on span "Manage your notification" at bounding box center [712, 380] width 941 height 18
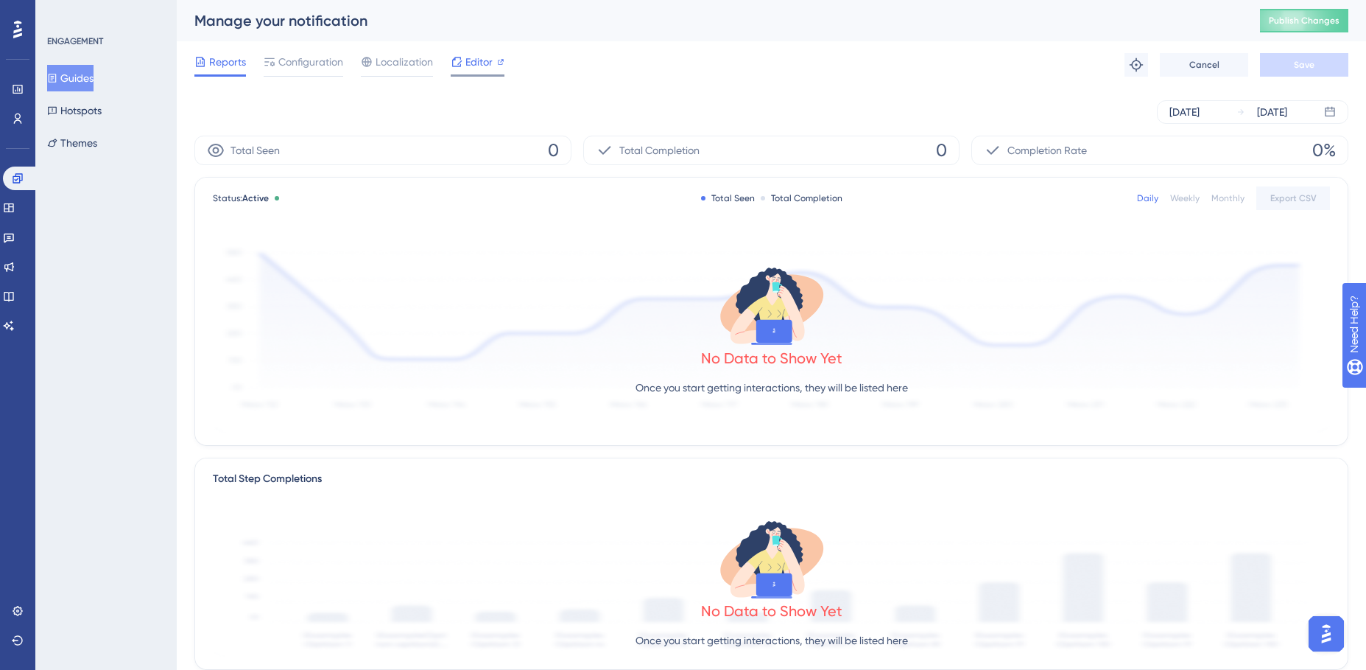
click at [471, 59] on span "Editor" at bounding box center [479, 62] width 27 height 18
click at [302, 61] on span "Configuration" at bounding box center [310, 62] width 65 height 18
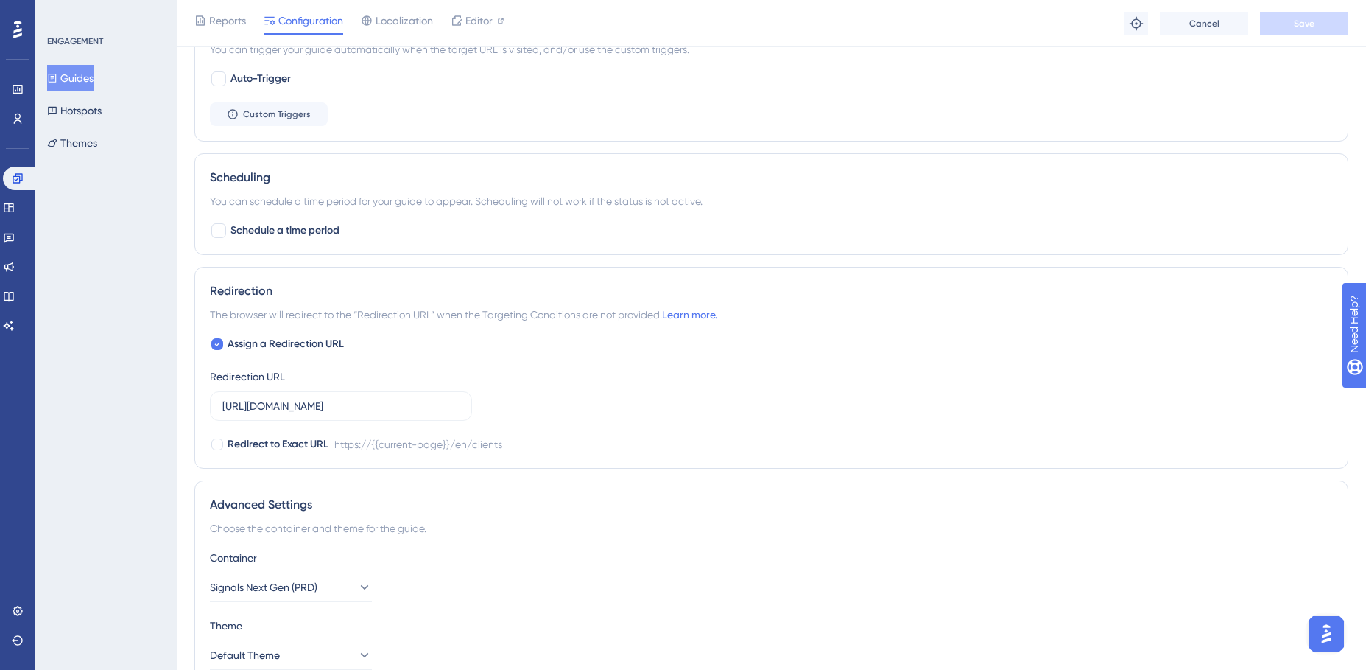
scroll to position [884, 0]
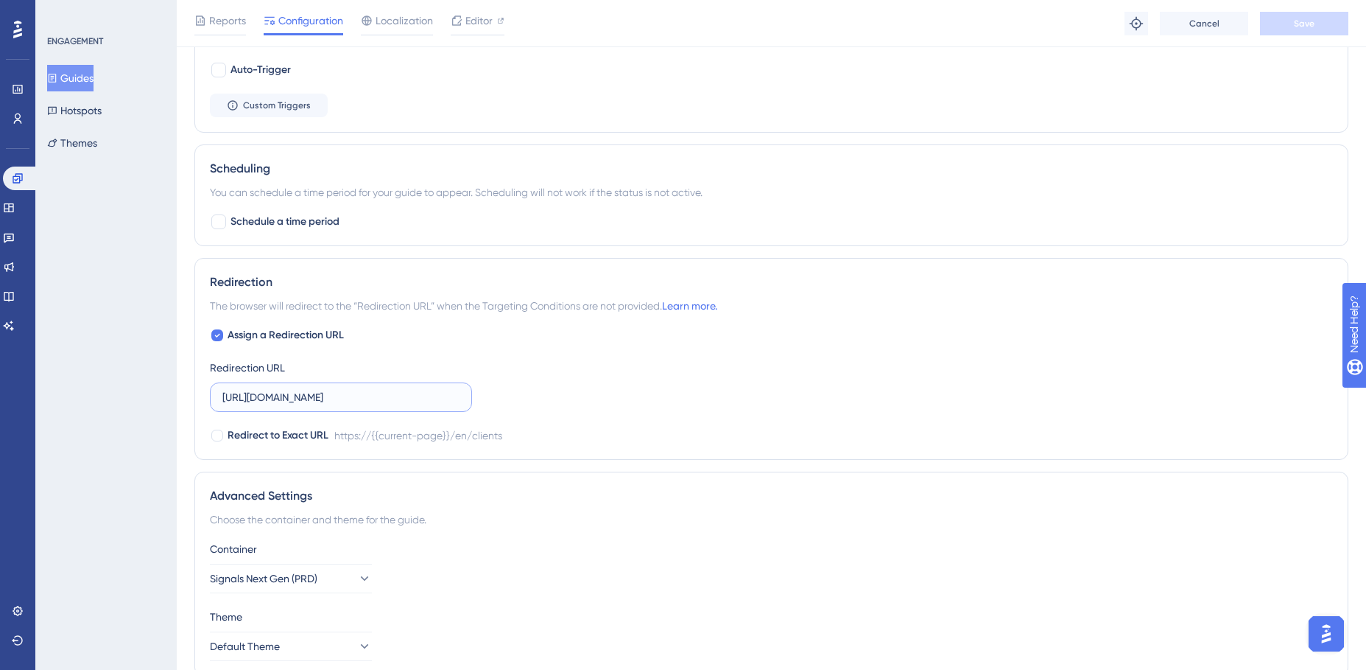
drag, startPoint x: 358, startPoint y: 400, endPoint x: 370, endPoint y: 398, distance: 12.0
click at [370, 398] on input "https://signals.mazars.com/en/clients" at bounding box center [340, 397] width 237 height 16
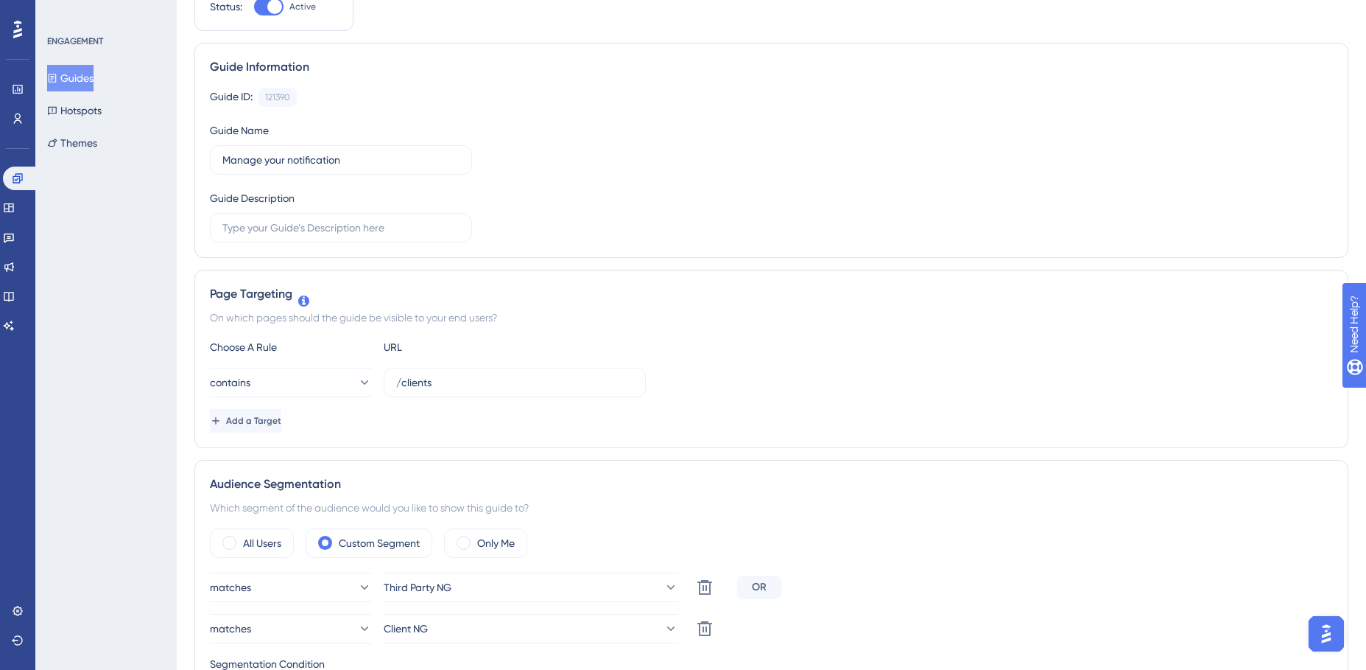
scroll to position [0, 0]
